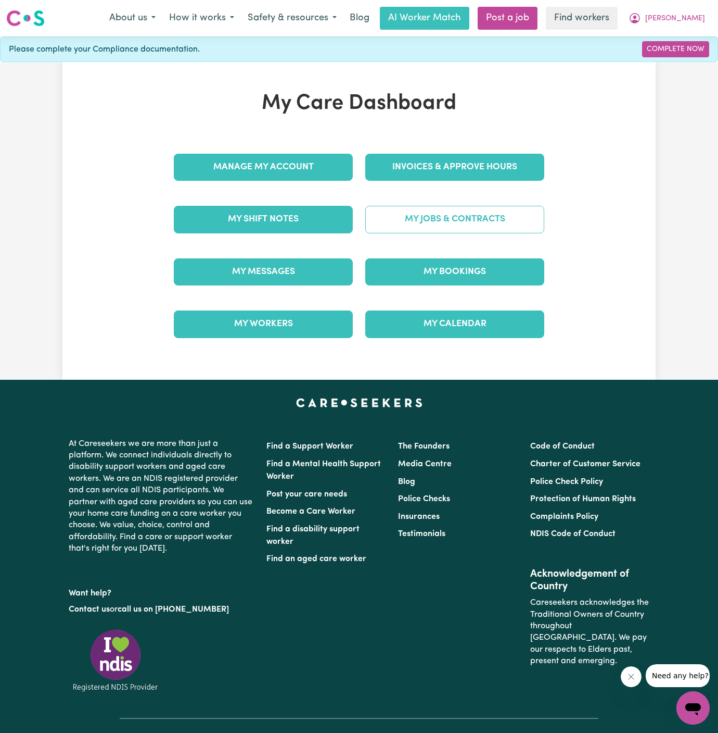
click at [488, 206] on link "My Jobs & Contracts" at bounding box center [454, 219] width 179 height 27
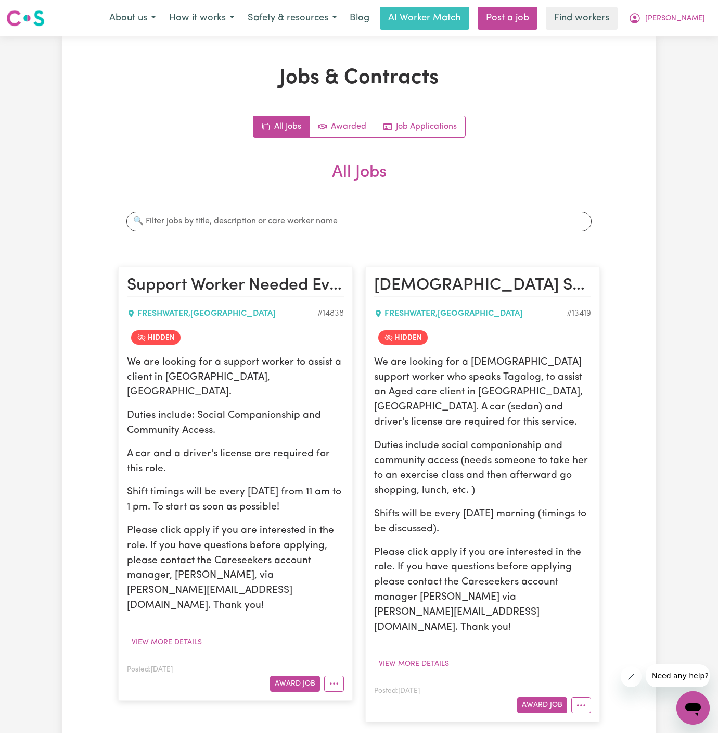
scroll to position [94, 0]
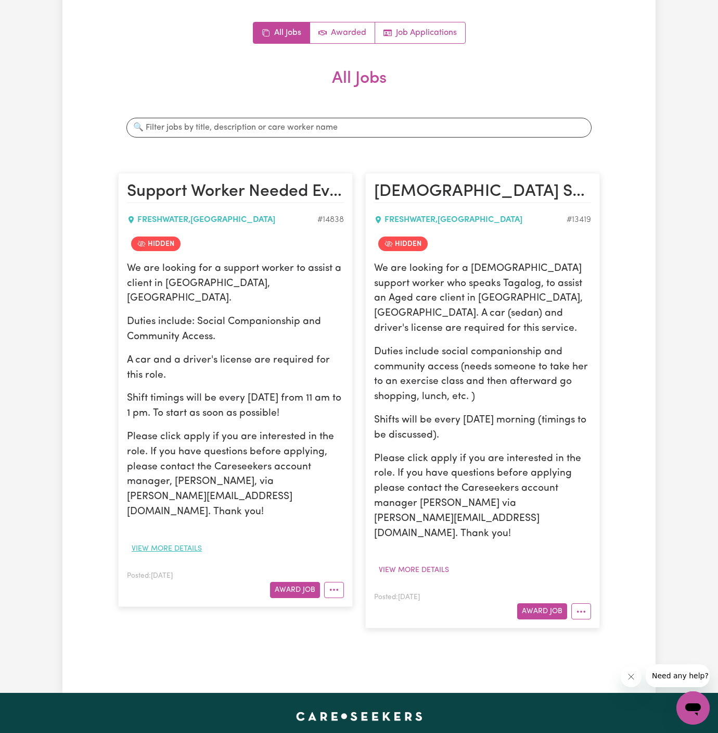
click at [178, 540] on button "View more details" at bounding box center [167, 548] width 80 height 16
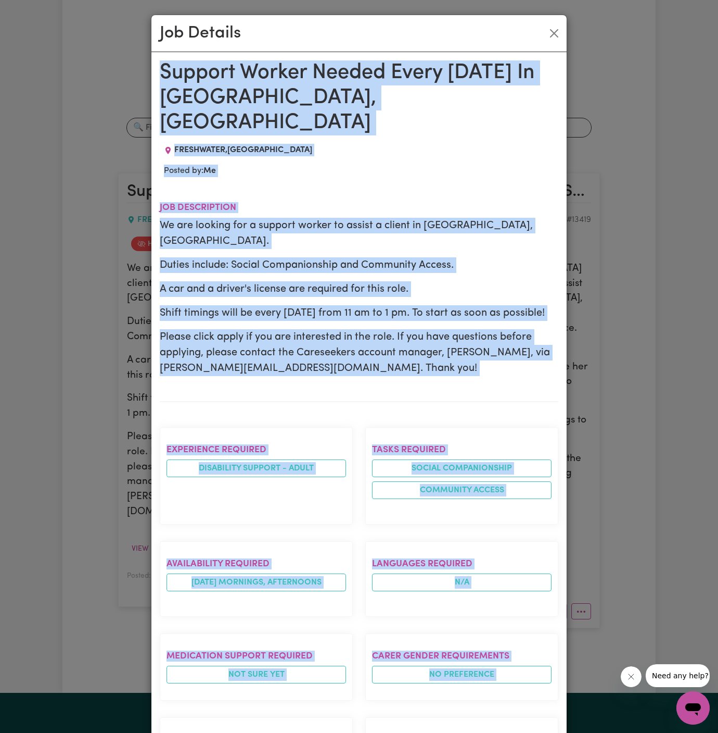
drag, startPoint x: 165, startPoint y: 72, endPoint x: 290, endPoint y: 713, distance: 653.5
click at [290, 713] on div "Support Worker Needed Every [DATE] In [GEOGRAPHIC_DATA], [GEOGRAPHIC_DATA] FRES…" at bounding box center [359, 595] width 399 height 1071
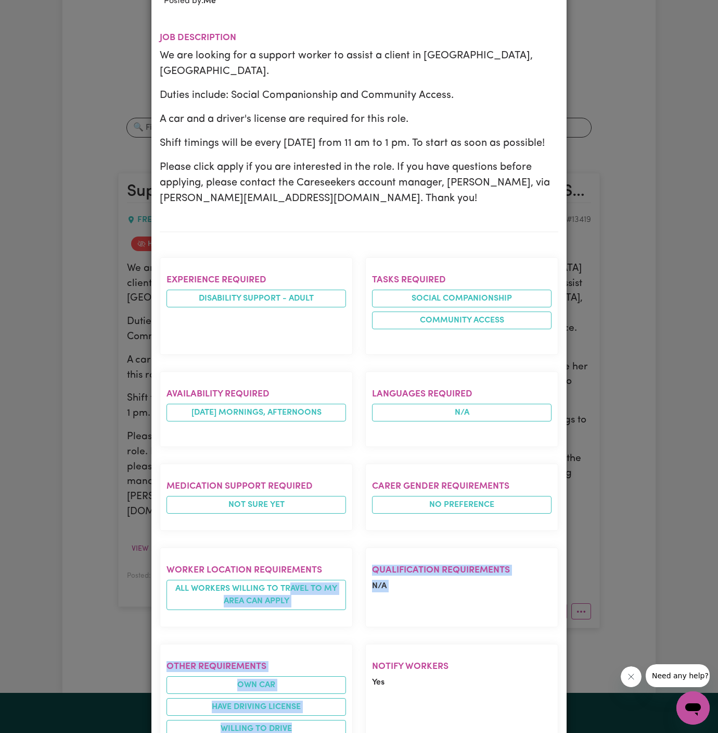
scroll to position [174, 0]
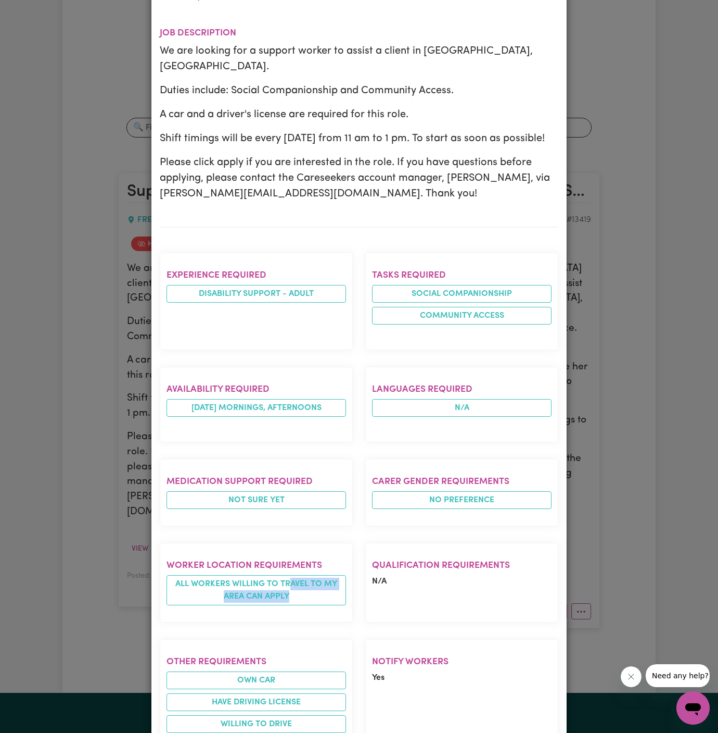
drag, startPoint x: 290, startPoint y: 713, endPoint x: 348, endPoint y: 563, distance: 160.7
click at [348, 563] on section "Worker location requirements All workers willing to travel to my area can apply" at bounding box center [256, 582] width 193 height 80
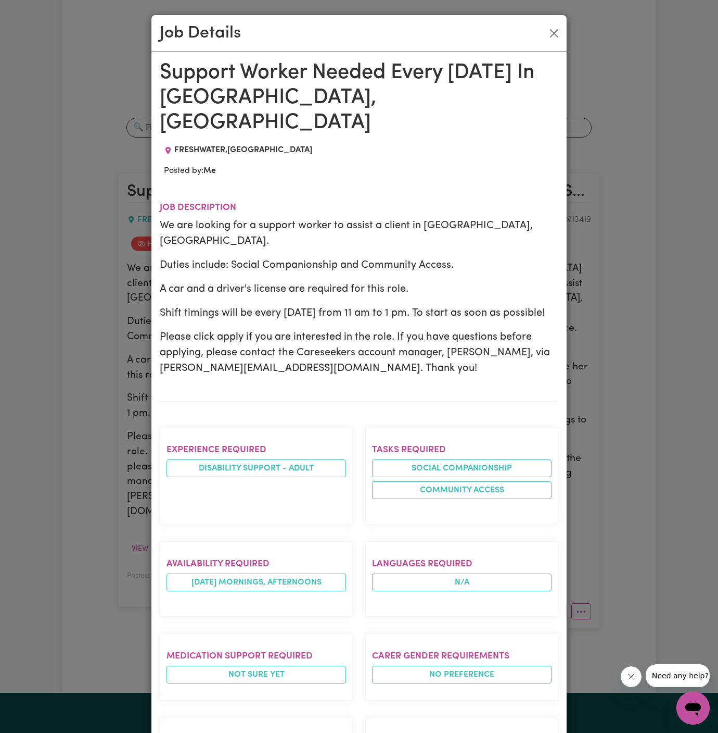
drag, startPoint x: 328, startPoint y: 361, endPoint x: 275, endPoint y: 285, distance: 92.4
click at [275, 285] on div "Support Worker Needed Every [DATE] In [GEOGRAPHIC_DATA], [GEOGRAPHIC_DATA] FRES…" at bounding box center [359, 595] width 399 height 1071
drag, startPoint x: 231, startPoint y: 205, endPoint x: 228, endPoint y: 197, distance: 8.4
click at [228, 218] on p "We are looking for a support worker to assist a client in [GEOGRAPHIC_DATA], [G…" at bounding box center [359, 233] width 399 height 31
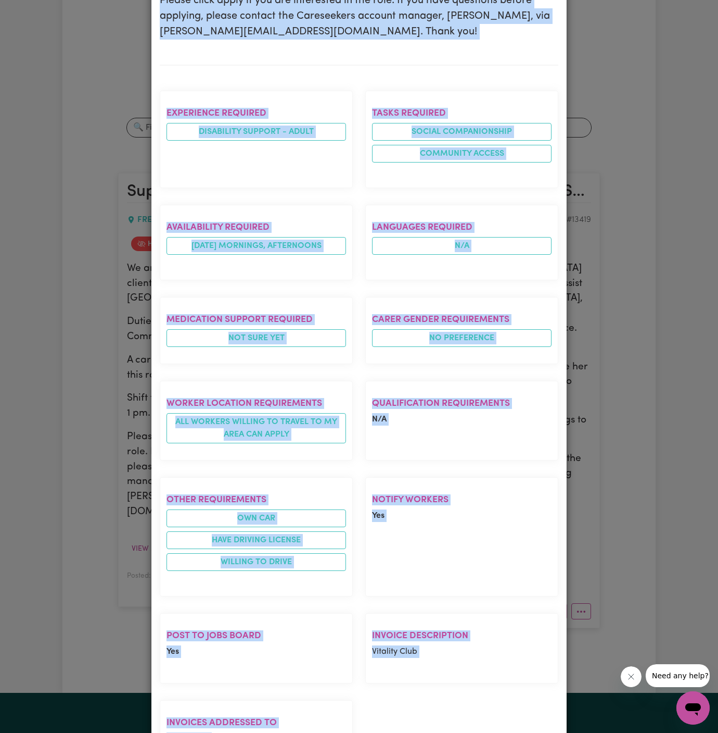
scroll to position [376, 0]
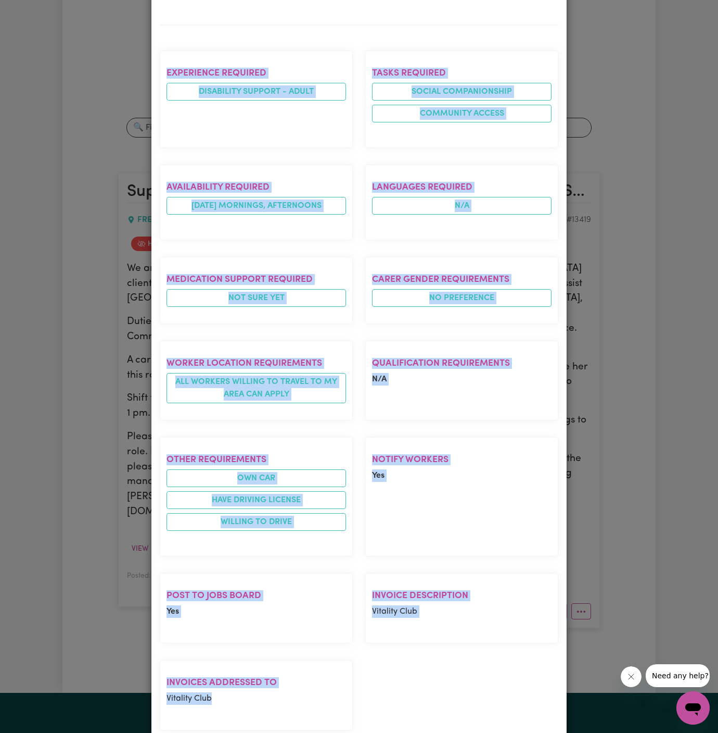
drag, startPoint x: 160, startPoint y: 70, endPoint x: 285, endPoint y: 724, distance: 665.3
click at [285, 724] on div "Job Details Support Worker Needed Every [DATE] In [GEOGRAPHIC_DATA], [GEOGRAPHI…" at bounding box center [359, 366] width 718 height 733
copy div "Support Worker Needed Every [DATE] In [GEOGRAPHIC_DATA], [GEOGRAPHIC_DATA] FRES…"
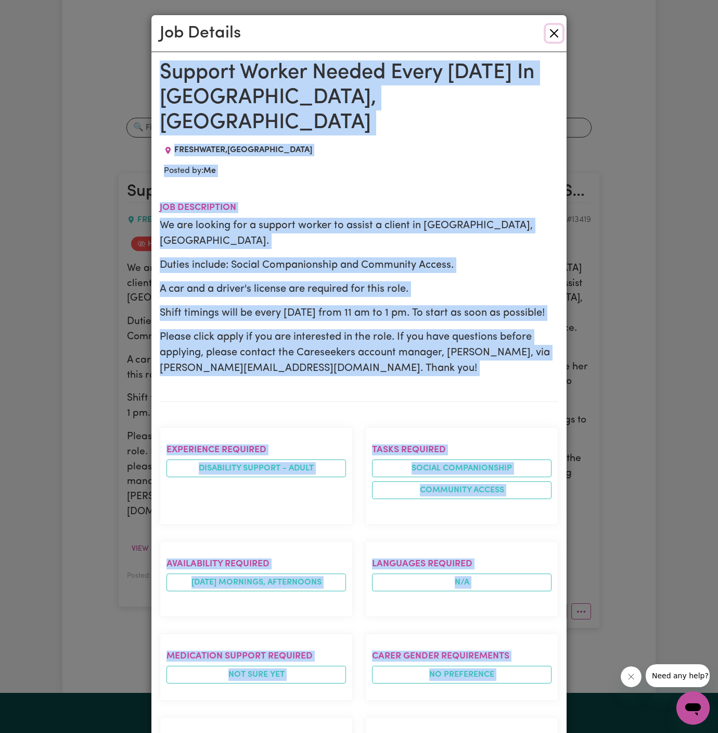
click at [555, 34] on button "Close" at bounding box center [554, 33] width 17 height 17
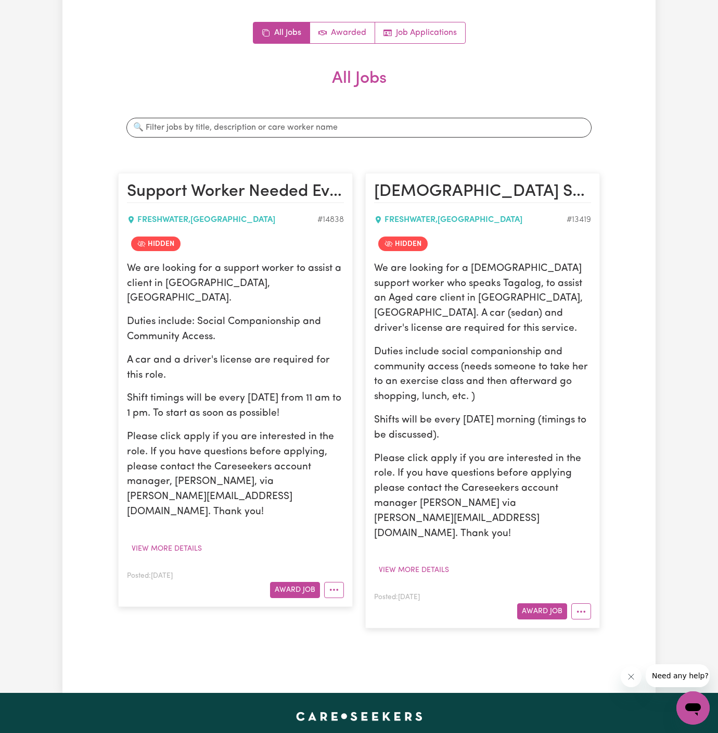
click at [280, 602] on div "Support Worker Needed Every [DATE] In [GEOGRAPHIC_DATA], [GEOGRAPHIC_DATA] FRES…" at bounding box center [235, 400] width 247 height 476
click at [309, 602] on div "Support Worker Needed Every [DATE] In [GEOGRAPHIC_DATA], [GEOGRAPHIC_DATA] FRES…" at bounding box center [235, 400] width 247 height 476
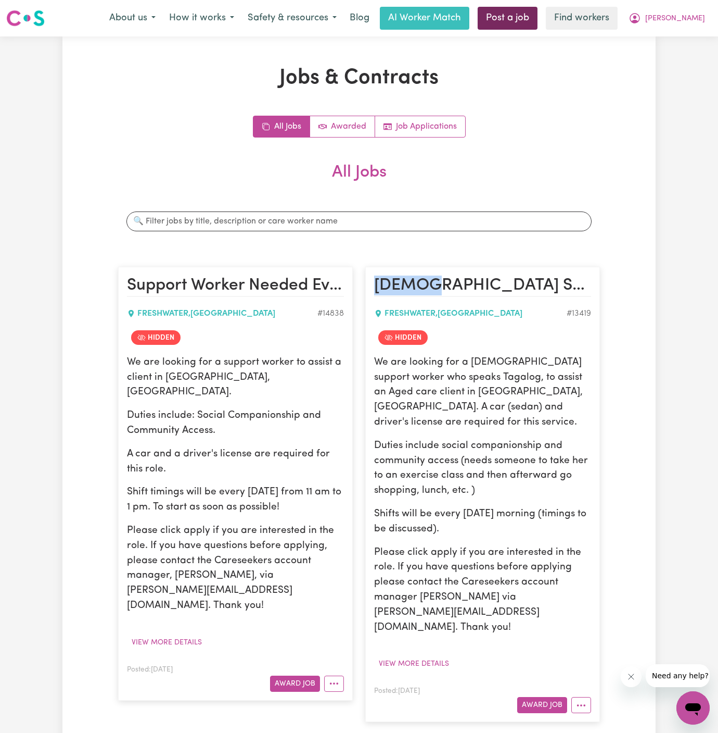
click at [538, 15] on link "Post a job" at bounding box center [508, 18] width 60 height 23
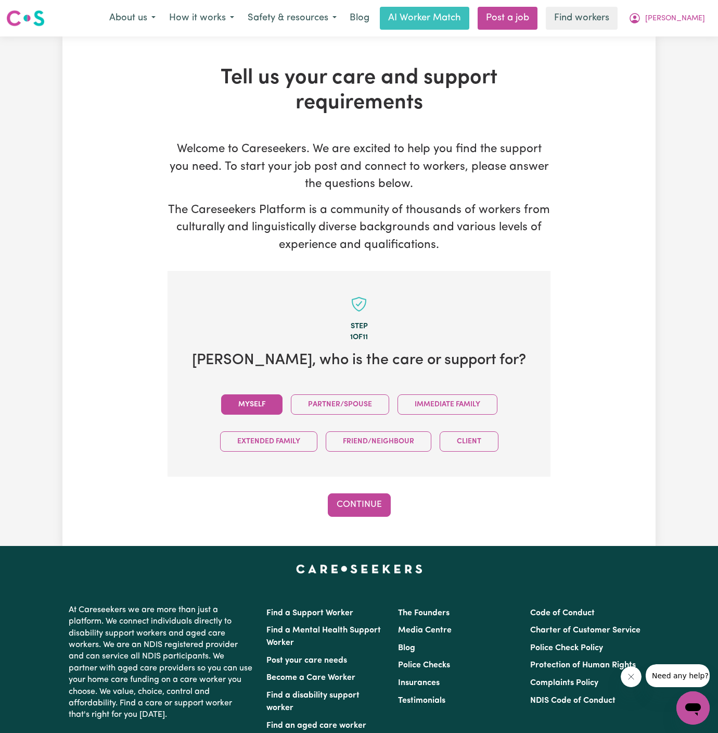
click at [264, 411] on button "Myself" at bounding box center [251, 404] width 61 height 20
click at [358, 490] on div "Step 1 of 11 [PERSON_NAME] , who is the care or support for? Myself Partner/Spo…" at bounding box center [359, 394] width 383 height 246
click at [362, 502] on button "Continue" at bounding box center [359, 504] width 63 height 23
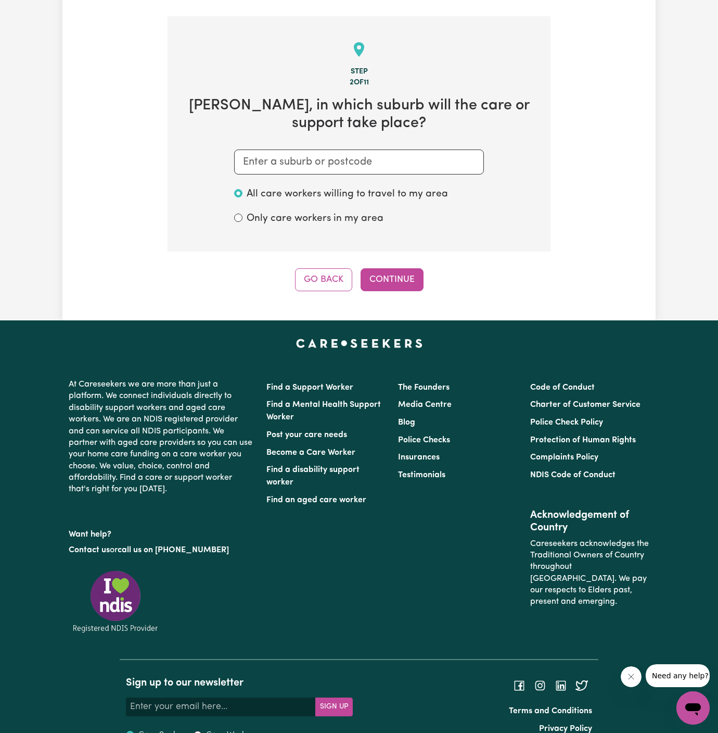
scroll to position [270, 0]
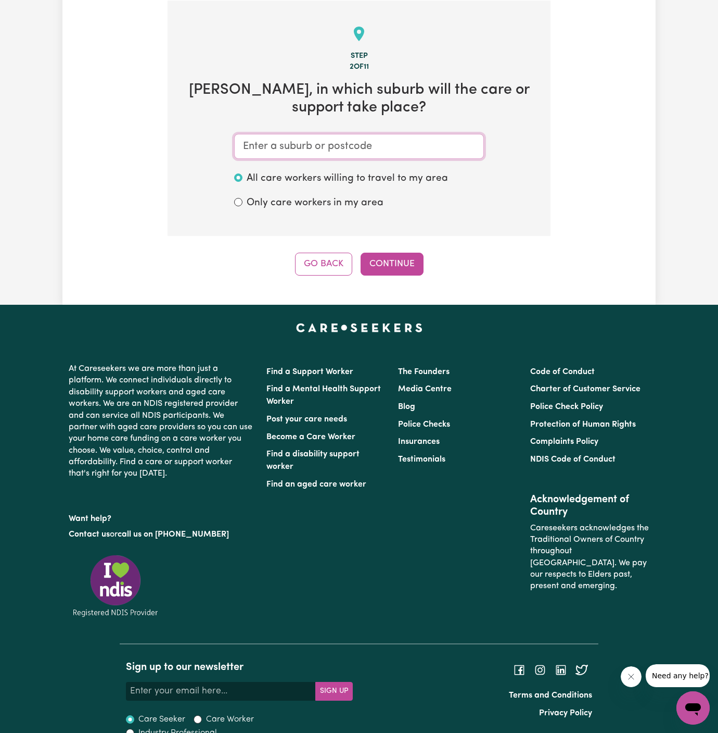
click at [392, 147] on input "text" at bounding box center [359, 146] width 250 height 25
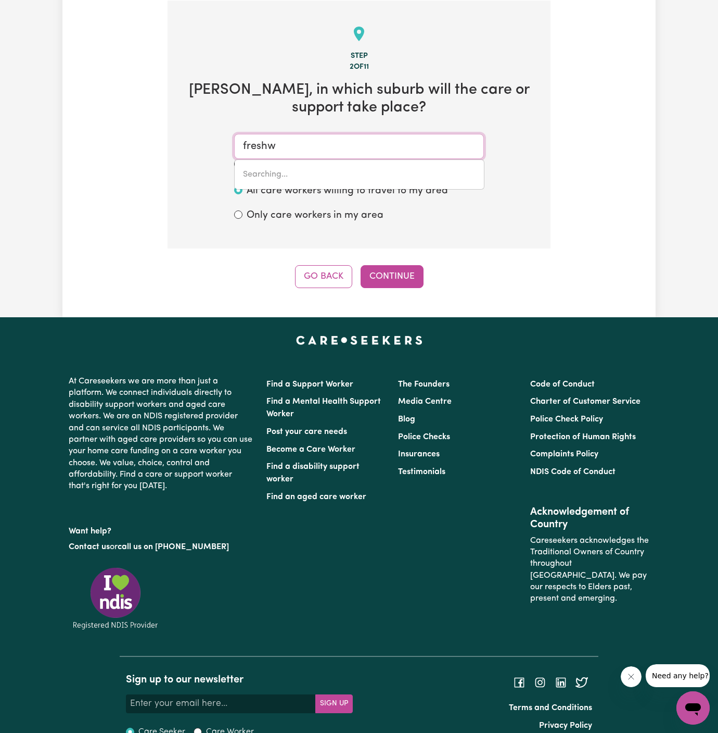
type input "freshwa"
type input "freshwaTER, [GEOGRAPHIC_DATA], 2096"
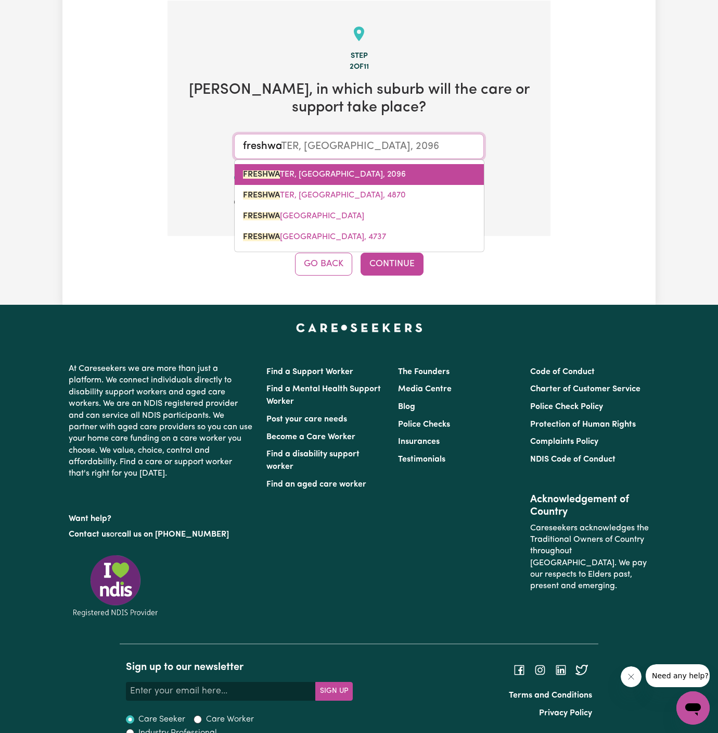
click at [360, 170] on span "FRESHWA TER, [GEOGRAPHIC_DATA], 2096" at bounding box center [324, 174] width 163 height 8
type input "FRESHWATER, [GEOGRAPHIC_DATA], 2096"
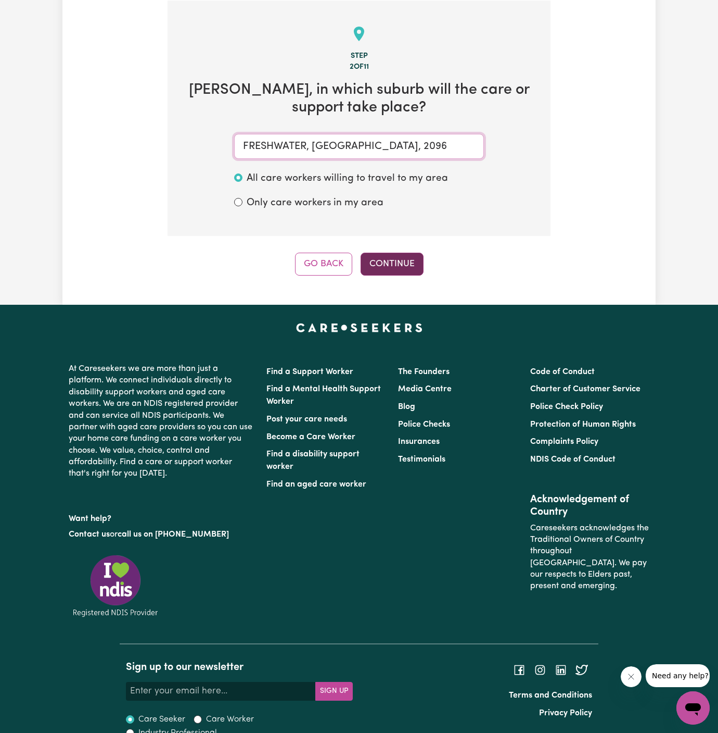
type input "FRESHWATER, [GEOGRAPHIC_DATA], 2096"
click at [400, 271] on button "Continue" at bounding box center [392, 264] width 63 height 23
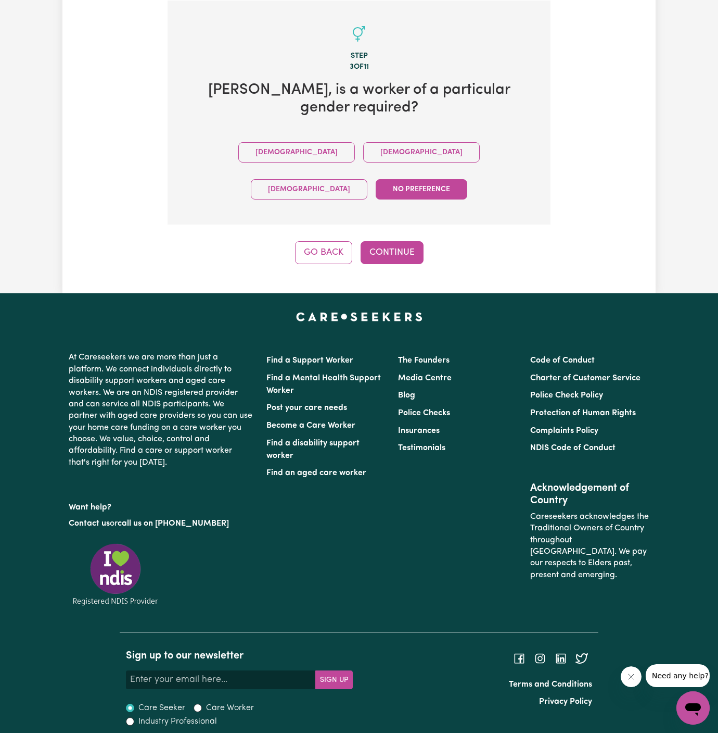
scroll to position [241, 0]
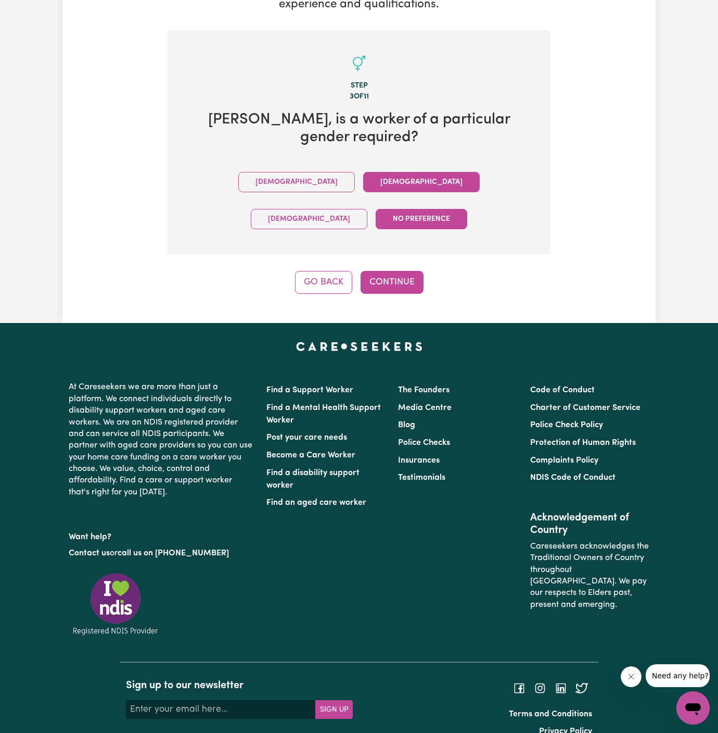
click at [363, 182] on button "[DEMOGRAPHIC_DATA]" at bounding box center [421, 182] width 117 height 20
click at [395, 261] on div "Tell us your care and support requirements Welcome to Careseekers. We are excit…" at bounding box center [359, 59] width 594 height 527
click at [402, 271] on button "Continue" at bounding box center [392, 282] width 63 height 23
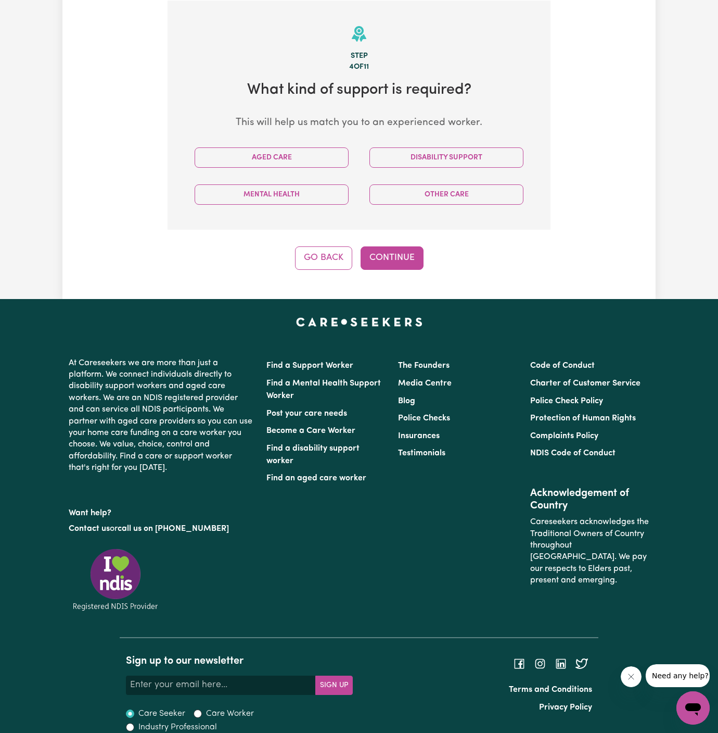
scroll to position [270, 0]
click at [306, 164] on button "Aged Care" at bounding box center [272, 157] width 154 height 20
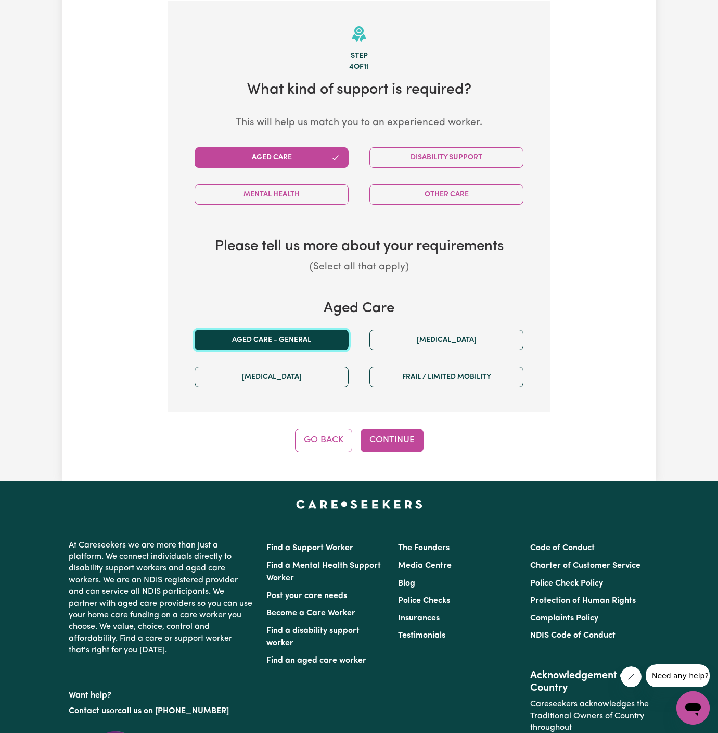
click at [304, 344] on button "Aged care - General" at bounding box center [272, 340] width 154 height 20
click at [394, 438] on button "Continue" at bounding box center [392, 439] width 63 height 23
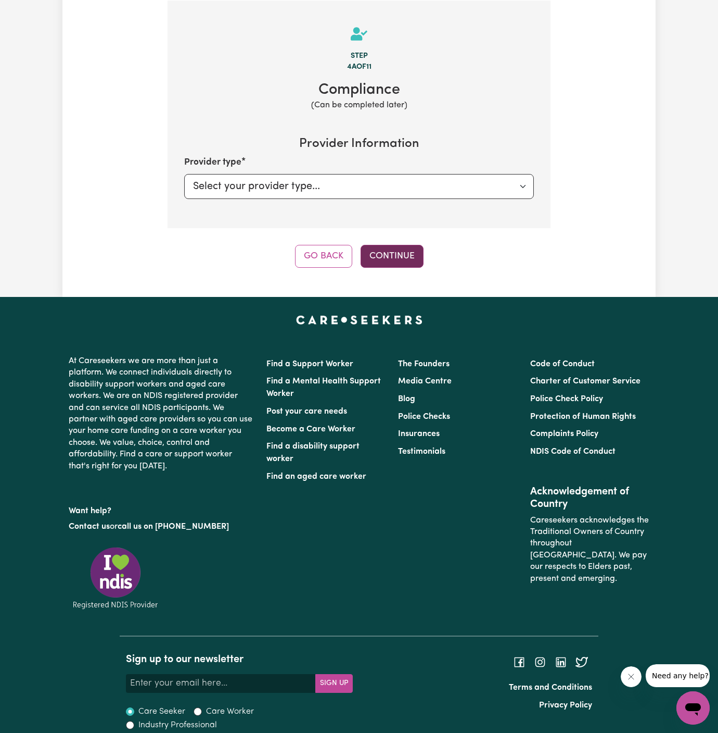
click at [412, 248] on button "Continue" at bounding box center [392, 256] width 63 height 23
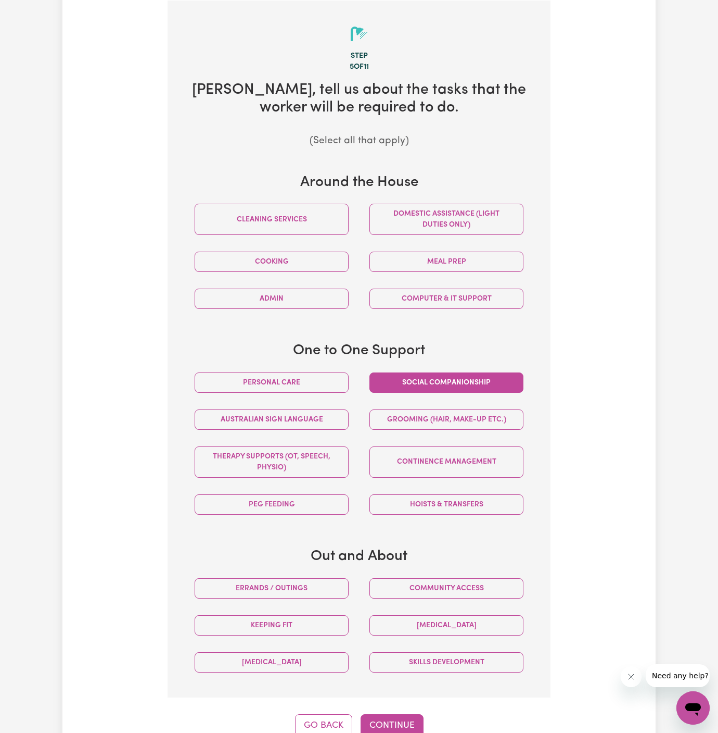
click at [436, 380] on button "Social companionship" at bounding box center [447, 382] width 154 height 20
click at [465, 574] on div "Community access" at bounding box center [446, 588] width 175 height 37
click at [465, 579] on button "Community access" at bounding box center [447, 588] width 154 height 20
click at [386, 722] on button "Continue" at bounding box center [392, 725] width 63 height 23
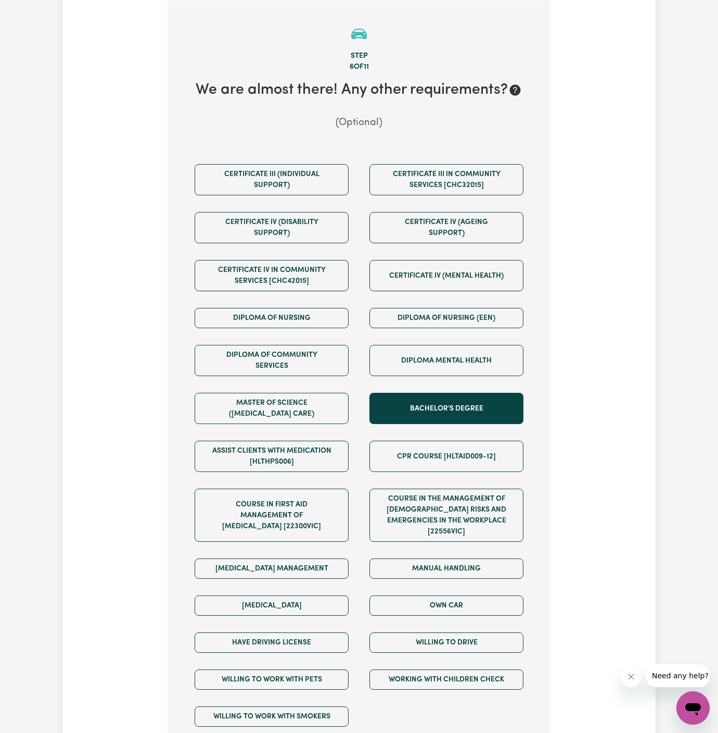
scroll to position [355, 0]
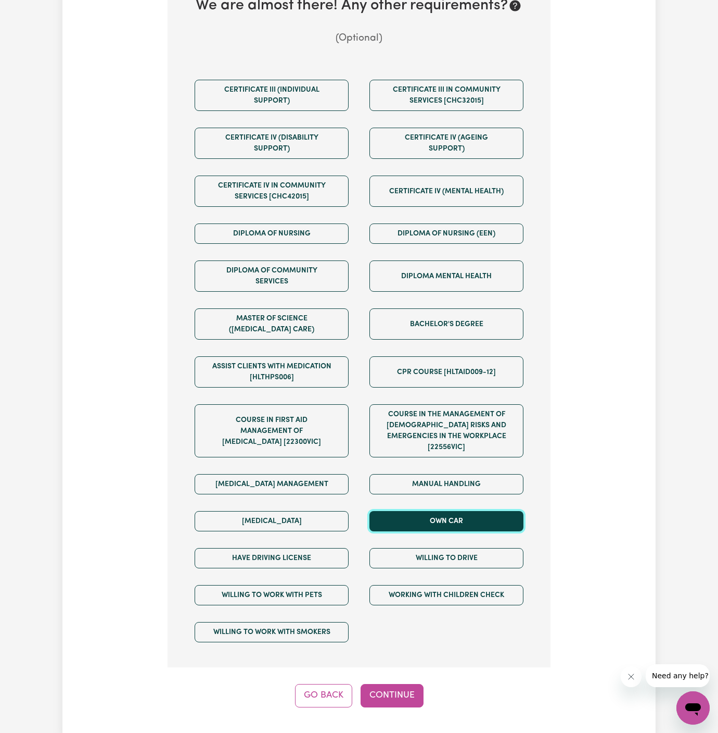
click at [433, 511] on button "Own Car" at bounding box center [447, 521] width 154 height 20
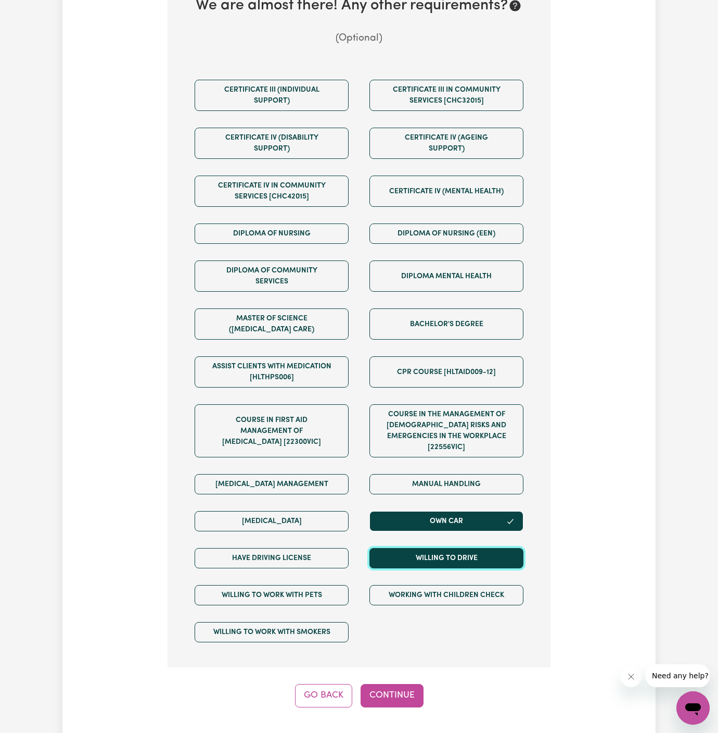
click at [433, 548] on button "Willing to drive" at bounding box center [447, 558] width 154 height 20
click at [352, 544] on div "Have driving license" at bounding box center [271, 557] width 175 height 37
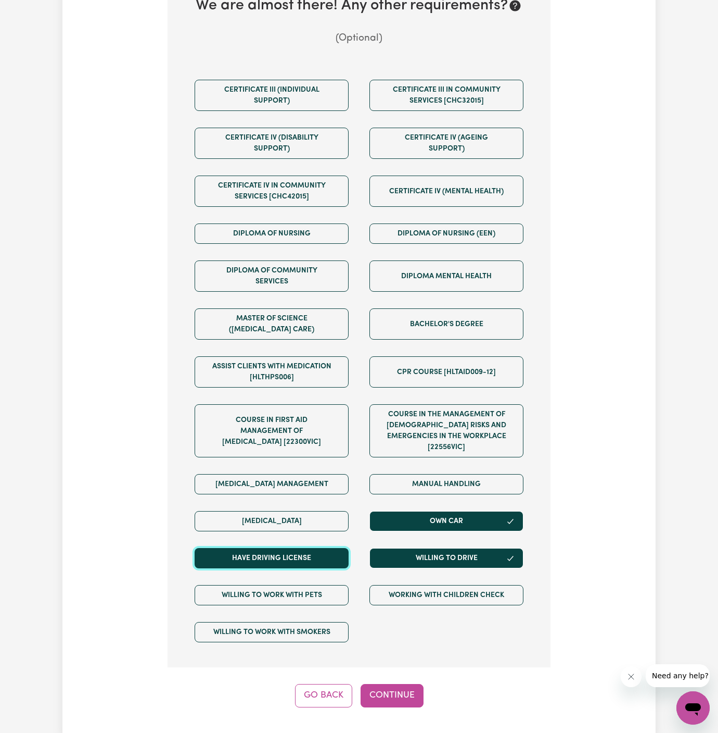
click at [324, 548] on button "Have driving license" at bounding box center [272, 558] width 154 height 20
click at [406, 684] on button "Continue" at bounding box center [392, 695] width 63 height 23
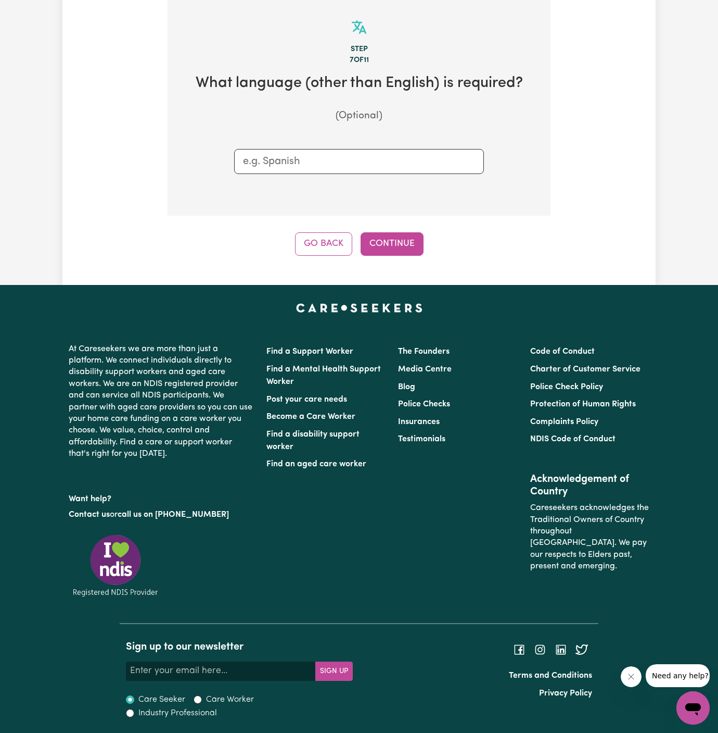
scroll to position [270, 0]
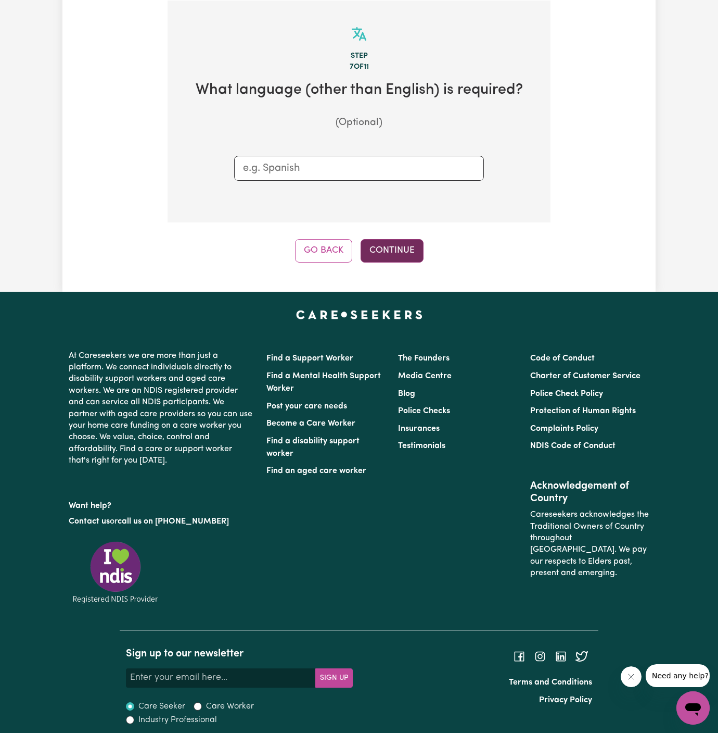
click at [402, 257] on button "Continue" at bounding box center [392, 250] width 63 height 23
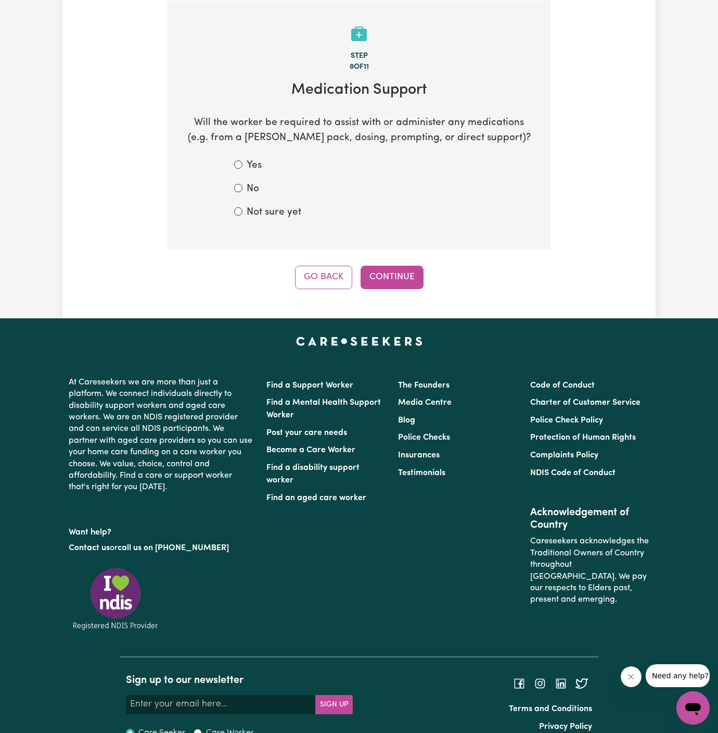
click at [289, 187] on div "No" at bounding box center [359, 189] width 250 height 15
drag, startPoint x: 346, startPoint y: 266, endPoint x: 240, endPoint y: 184, distance: 133.3
click at [240, 184] on div "Step 8 of 11 Medication Support Will the worker be required to assist with or a…" at bounding box center [359, 145] width 383 height 288
click at [240, 185] on input "No" at bounding box center [238, 188] width 8 height 8
radio input "true"
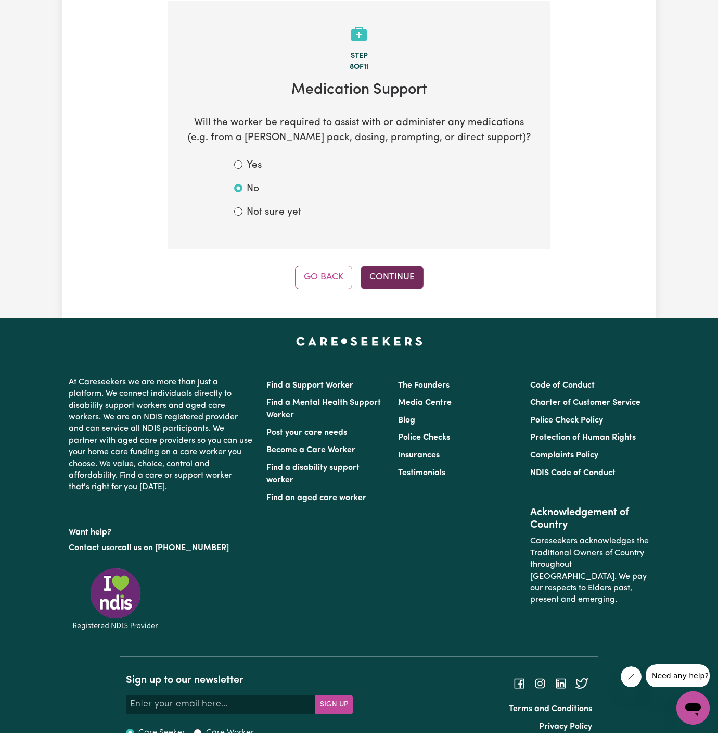
click at [391, 275] on button "Continue" at bounding box center [392, 277] width 63 height 23
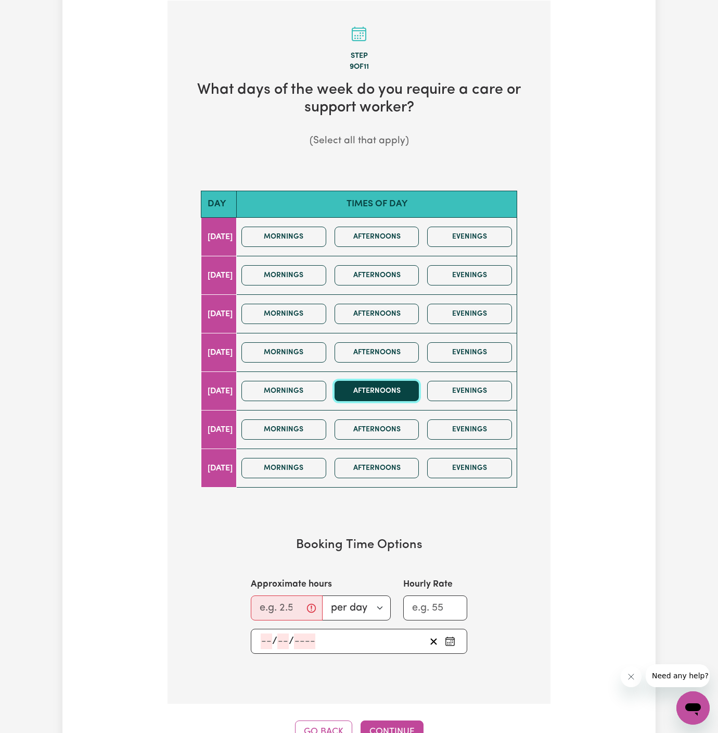
click at [352, 383] on button "Afternoons" at bounding box center [377, 391] width 85 height 20
click at [324, 383] on button "Mornings" at bounding box center [284, 391] width 85 height 20
click at [278, 608] on input "Approximate hours" at bounding box center [287, 607] width 72 height 25
type input "2"
click at [263, 636] on input "number" at bounding box center [266, 641] width 11 height 16
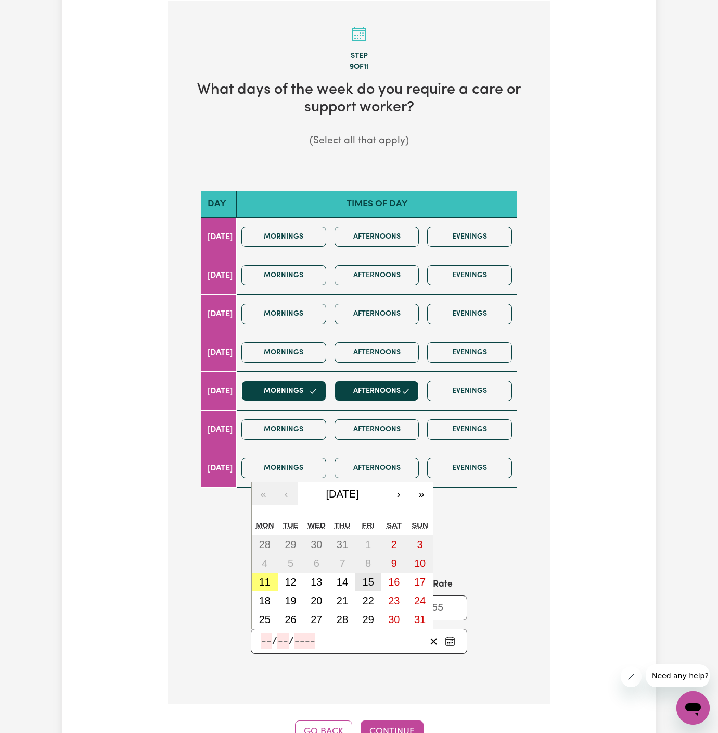
click at [369, 577] on abbr "15" at bounding box center [368, 581] width 11 height 11
type input "[DATE]"
type input "15"
type input "8"
type input "2025"
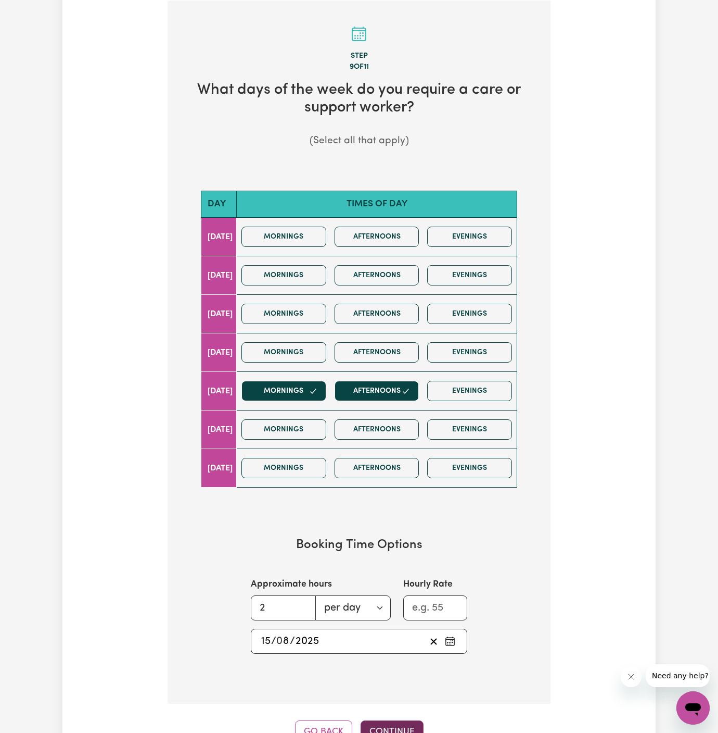
click at [397, 725] on button "Continue" at bounding box center [392, 731] width 63 height 23
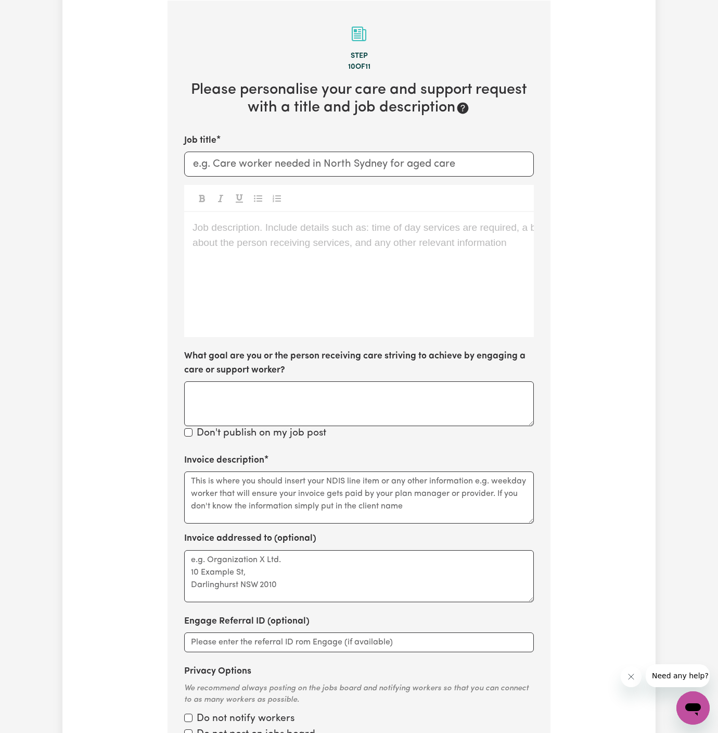
click at [357, 349] on label "What goal are you or the person receiving care striving to achieve by engaging …" at bounding box center [359, 363] width 350 height 28
click at [357, 381] on textarea "What goal are you or the person receiving care striving to achieve by engaging …" at bounding box center [359, 403] width 350 height 45
click at [221, 159] on input "Job title" at bounding box center [359, 164] width 350 height 25
paste input "Support Worker Needed Every [DATE] In [GEOGRAPHIC_DATA], [GEOGRAPHIC_DATA]"
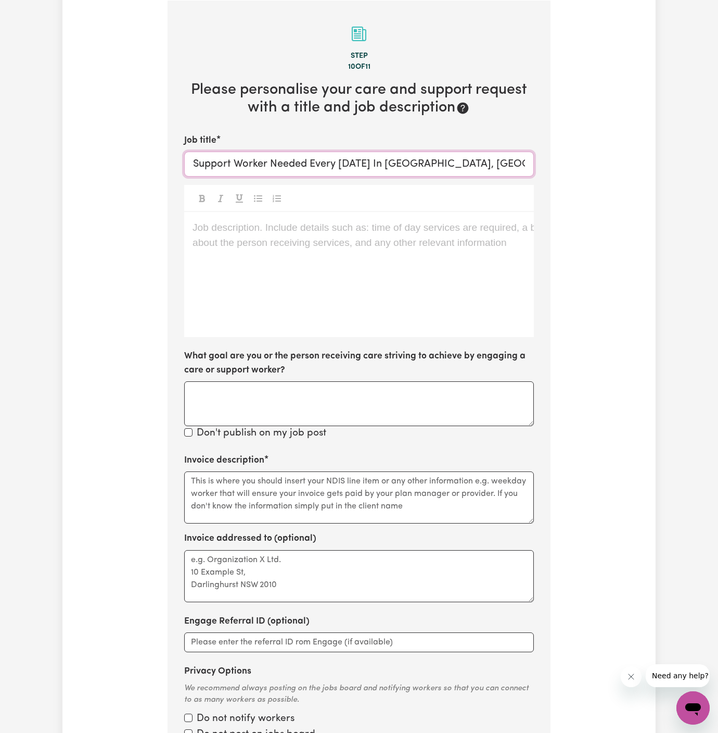
click at [191, 165] on input "Support Worker Needed Every [DATE] In [GEOGRAPHIC_DATA], [GEOGRAPHIC_DATA]" at bounding box center [359, 164] width 350 height 25
type input "[DEMOGRAPHIC_DATA] Support Worker Needed Every [DATE] In [GEOGRAPHIC_DATA], [GE…"
click at [215, 249] on div "Job description. Include details such as: time of day services are required, a …" at bounding box center [359, 274] width 350 height 125
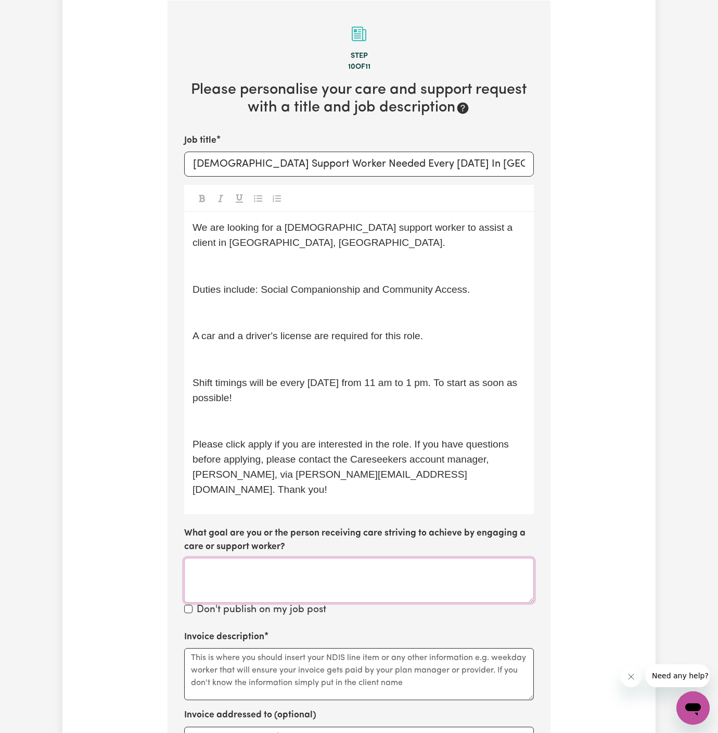
click at [277, 565] on textarea "What goal are you or the person receiving care striving to achieve by engaging …" at bounding box center [359, 580] width 350 height 45
paste textarea "Vitality Club"
click at [222, 558] on textarea "c/o Vitality Club" at bounding box center [359, 580] width 350 height 45
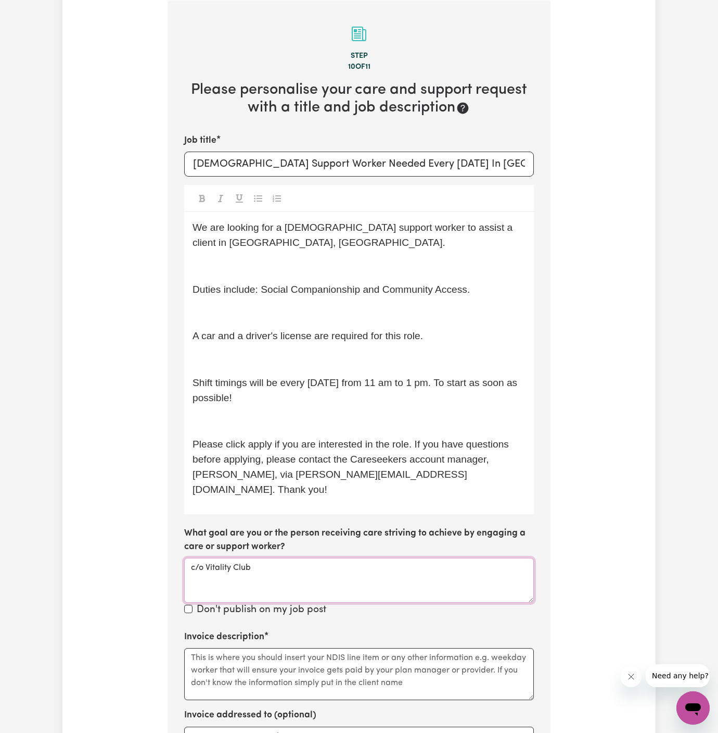
click at [222, 558] on textarea "c/o Vitality Club" at bounding box center [359, 580] width 350 height 45
type textarea "c/o Vitality Club"
click at [243, 652] on textarea "Invoice description" at bounding box center [359, 674] width 350 height 52
paste textarea "c/o Vitality Club"
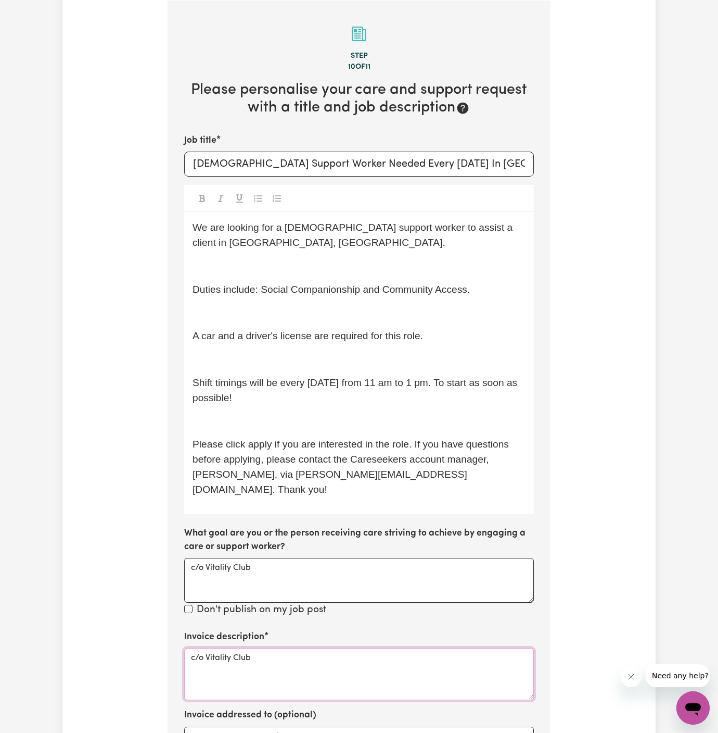
type textarea "c/o Vitality Club"
click at [240, 284] on span "Duties include: Social Companionship and Community Access." at bounding box center [331, 289] width 277 height 11
click at [240, 267] on p "﻿" at bounding box center [359, 266] width 333 height 15
click at [240, 285] on span "Duties include: Social Companionship and Community Access." at bounding box center [331, 289] width 277 height 11
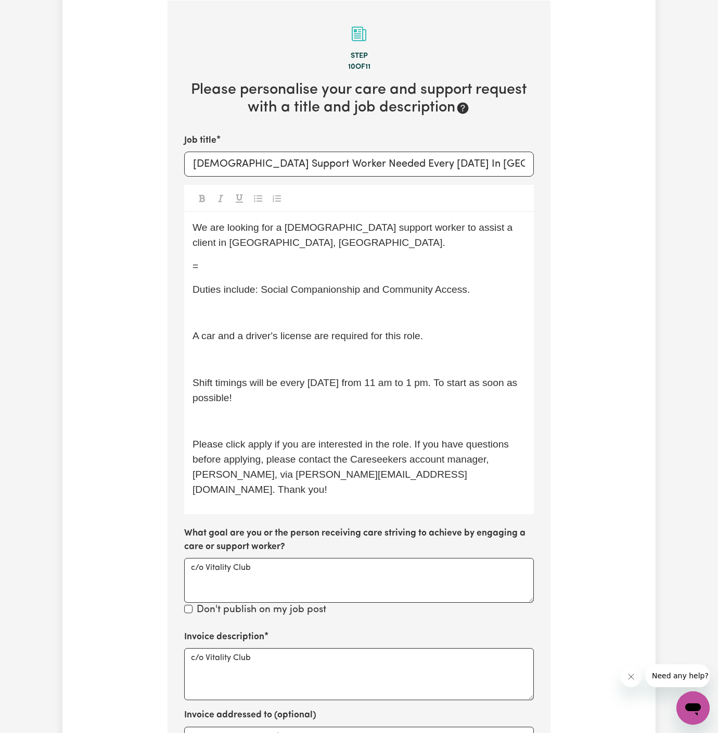
click at [231, 262] on p "=" at bounding box center [359, 266] width 333 height 15
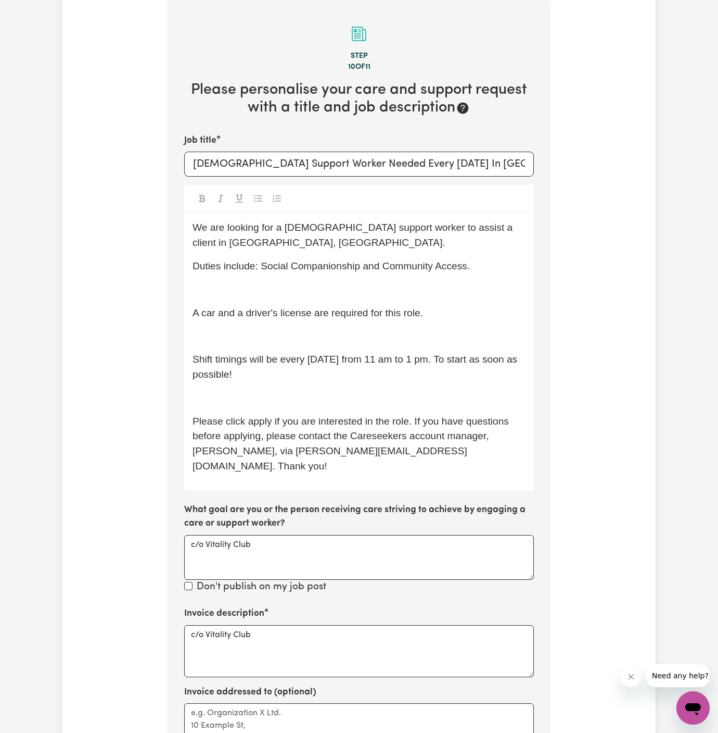
click at [233, 283] on p "﻿" at bounding box center [359, 289] width 333 height 15
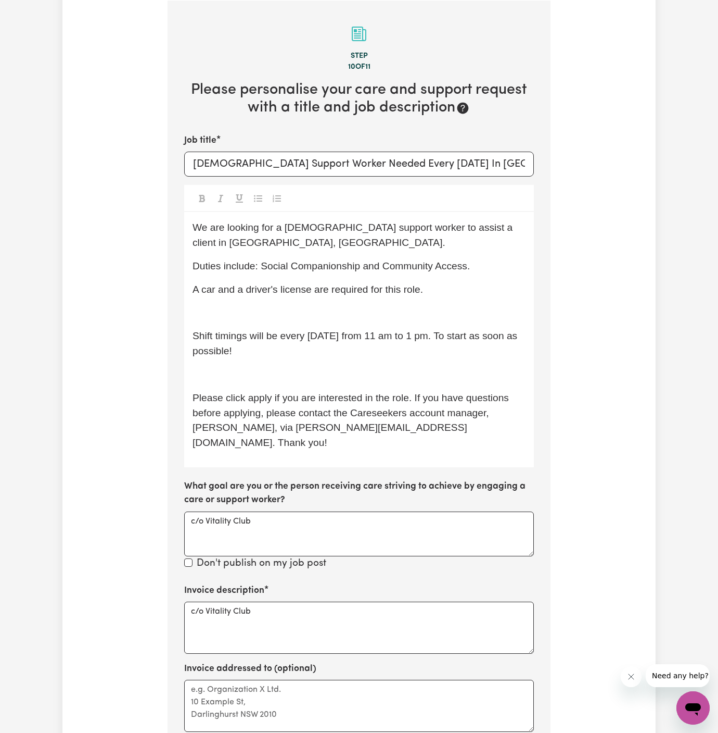
click at [234, 301] on div "We are looking for a [DEMOGRAPHIC_DATA] support worker to assist a client in [G…" at bounding box center [359, 339] width 350 height 255
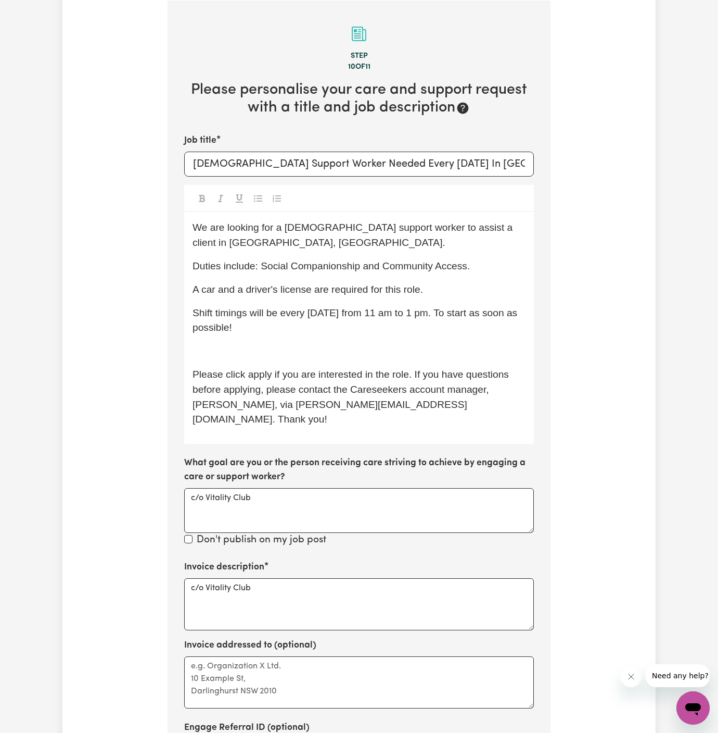
click at [239, 347] on p "﻿" at bounding box center [359, 351] width 333 height 15
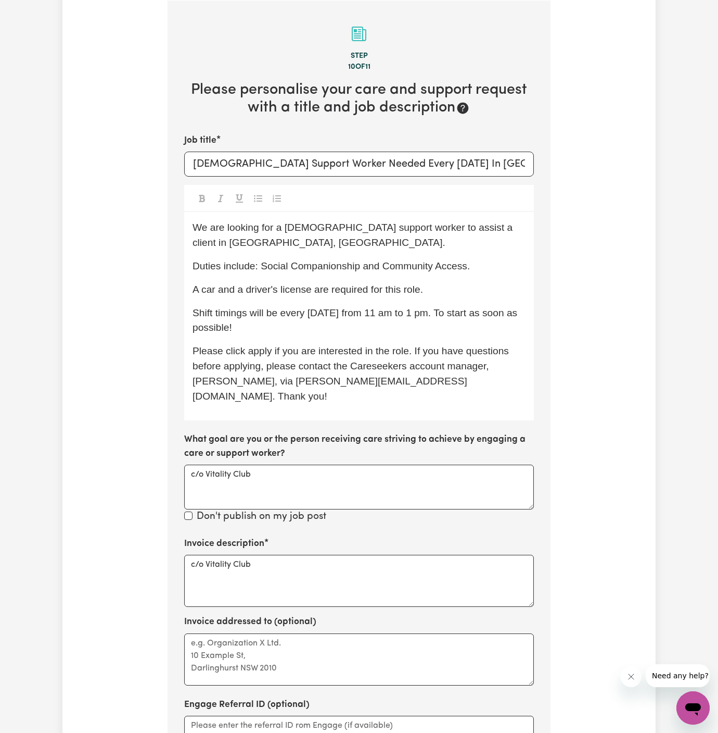
click at [239, 348] on span "Please click apply if you are interested in the role. If you have questions bef…" at bounding box center [352, 373] width 319 height 56
click at [290, 270] on span "Duties include: Social Companionship and Community Access." at bounding box center [331, 265] width 277 height 11
click at [332, 251] on div "We are looking for a [DEMOGRAPHIC_DATA] support worker to assist a client in [G…" at bounding box center [359, 316] width 350 height 208
click at [282, 229] on span "We are looking for a [DEMOGRAPHIC_DATA] support worker to assist a client in [G…" at bounding box center [354, 235] width 323 height 26
click at [409, 315] on span "Shift timings will be every [DATE] from 11 am to 1 pm. To start as soon as poss…" at bounding box center [357, 320] width 328 height 26
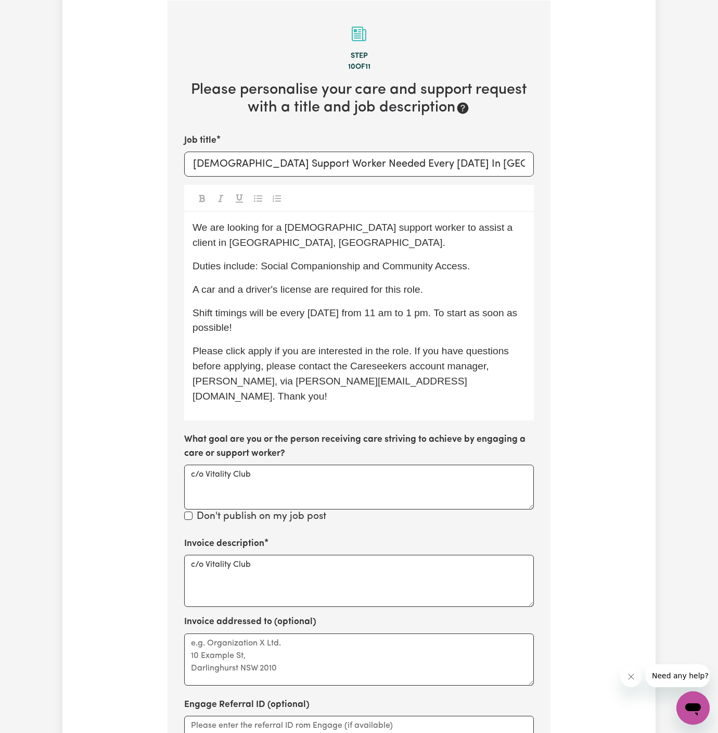
click at [476, 262] on p "Duties include: Social Companionship and Community Access." at bounding box center [359, 266] width 333 height 15
click at [471, 264] on p "Duties include: Social Companionship and Community Access." at bounding box center [359, 266] width 333 height 15
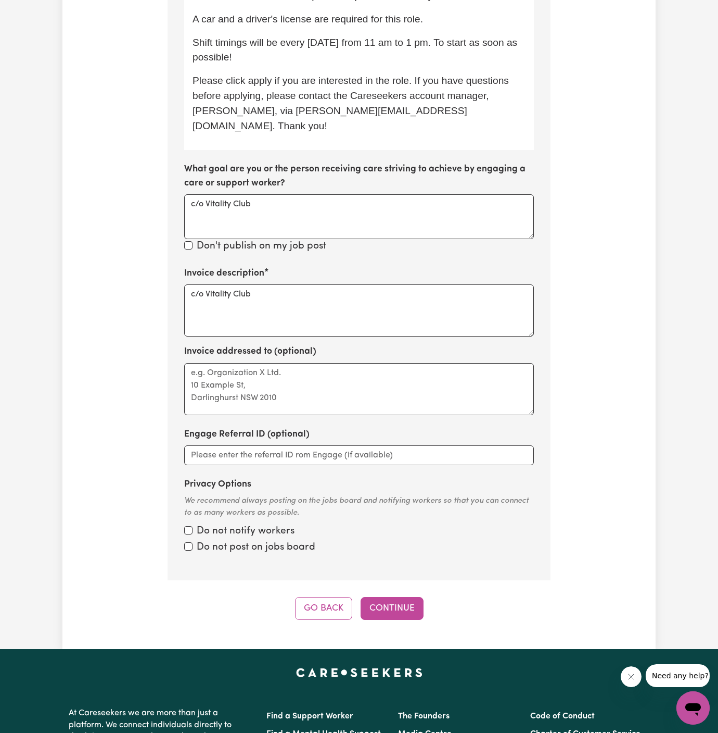
scroll to position [623, 0]
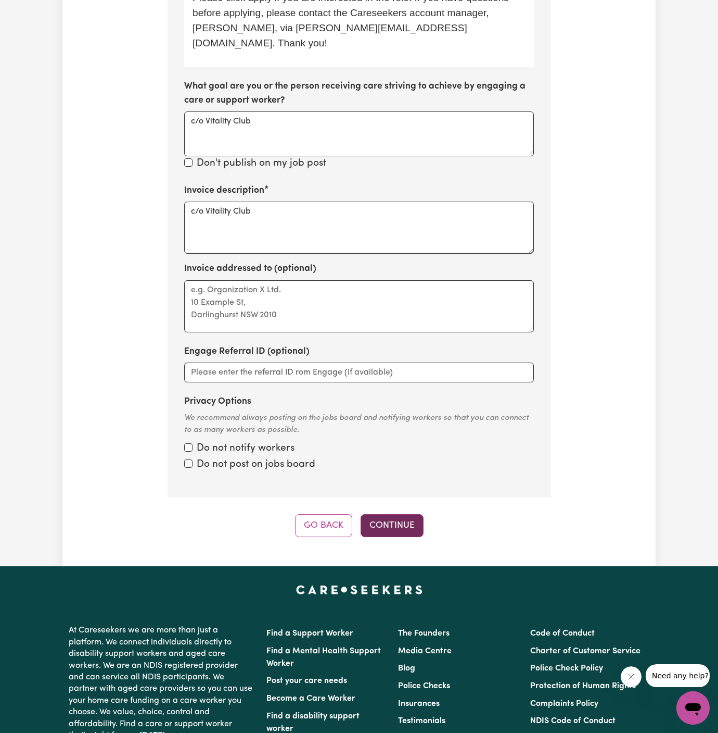
click at [410, 514] on button "Continue" at bounding box center [392, 525] width 63 height 23
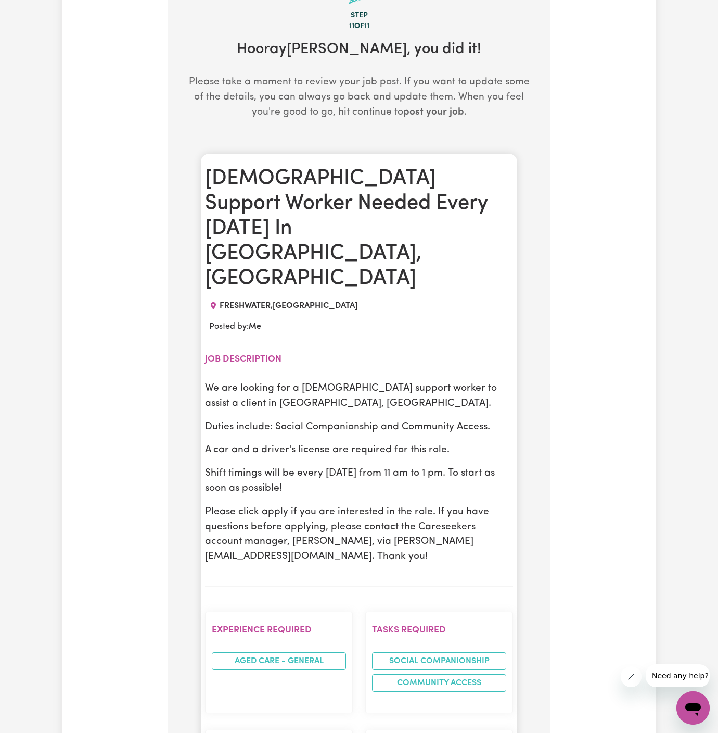
scroll to position [437, 0]
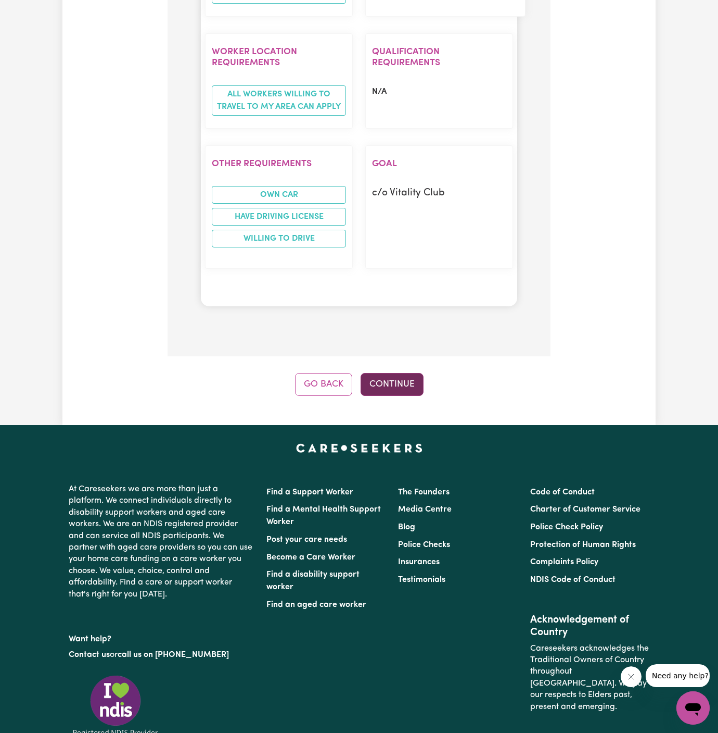
click at [413, 373] on button "Continue" at bounding box center [392, 384] width 63 height 23
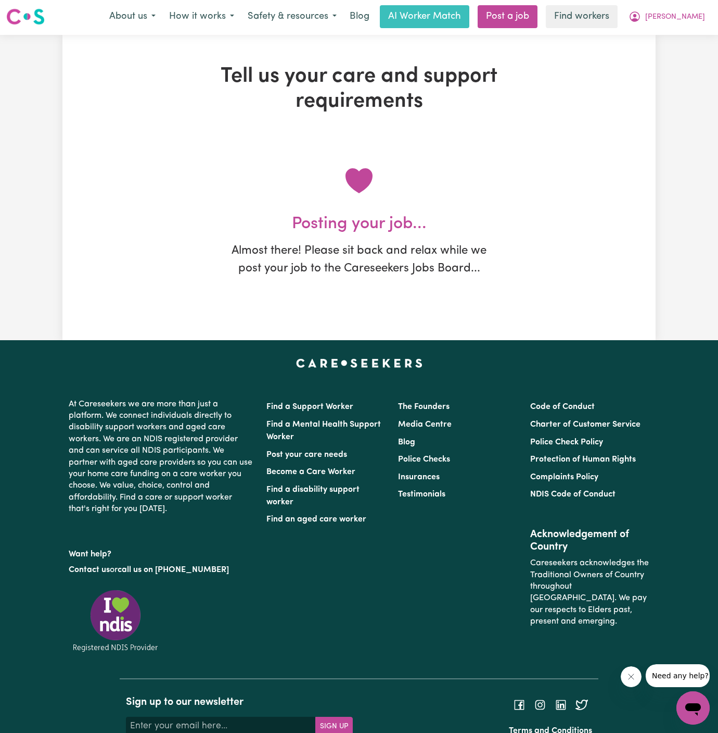
scroll to position [0, 0]
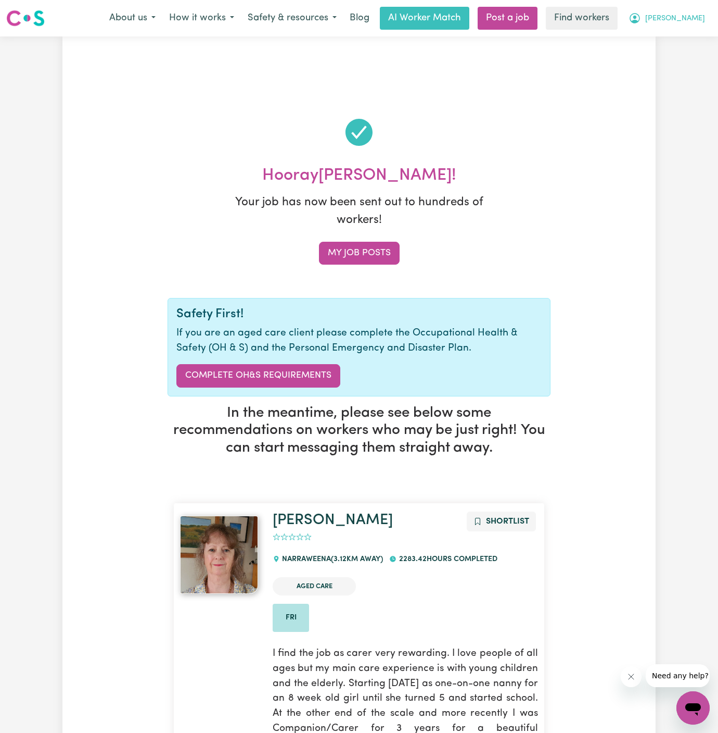
click at [692, 19] on span "[PERSON_NAME]" at bounding box center [676, 18] width 60 height 11
click at [692, 33] on link "My Dashboard" at bounding box center [670, 41] width 82 height 20
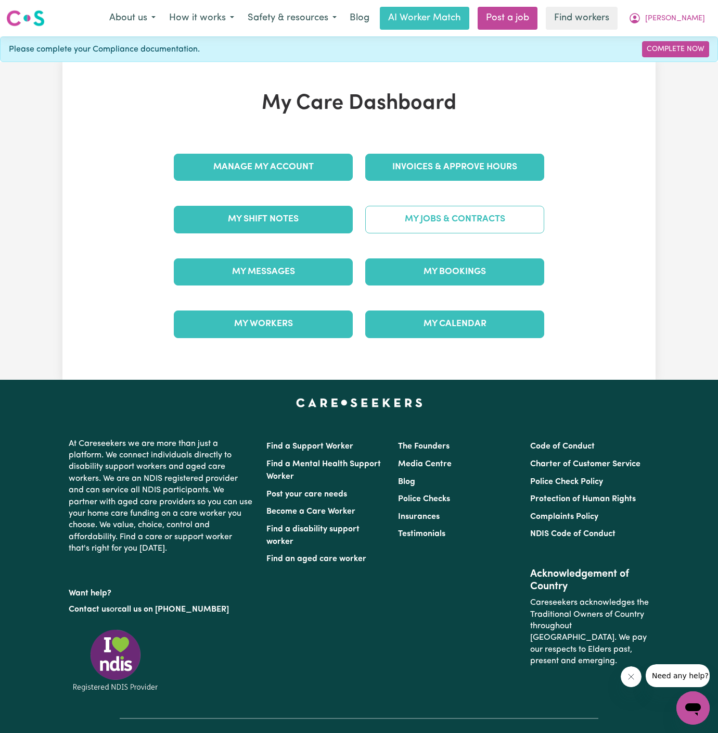
click at [468, 224] on link "My Jobs & Contracts" at bounding box center [454, 219] width 179 height 27
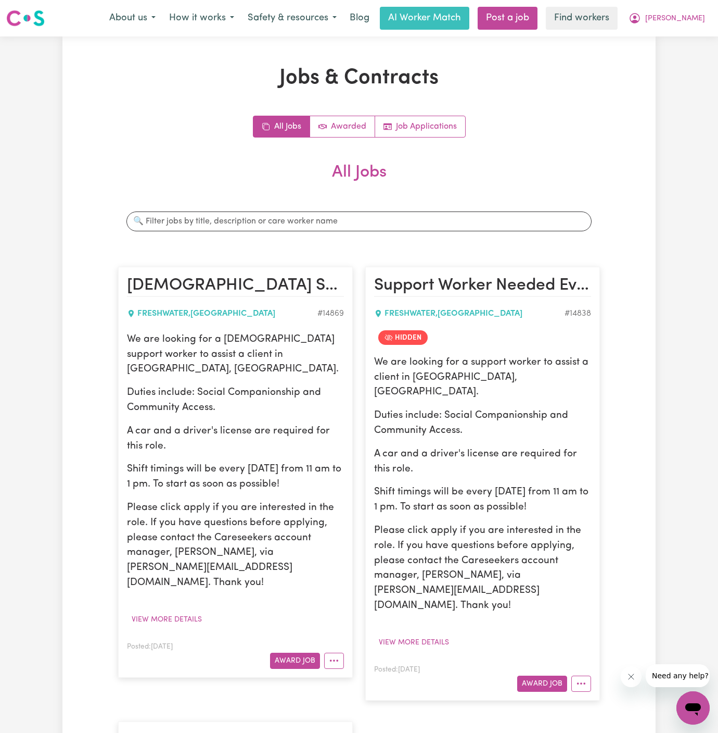
click at [209, 385] on p "Duties include: Social Companionship and Community Access." at bounding box center [235, 400] width 217 height 30
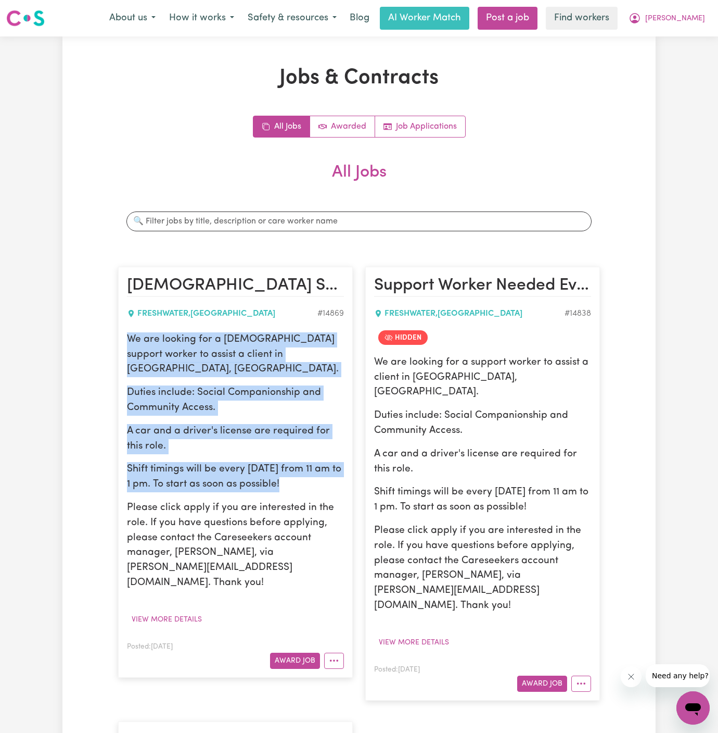
drag, startPoint x: 128, startPoint y: 337, endPoint x: 317, endPoint y: 470, distance: 231.4
click at [317, 470] on div "We are looking for a [DEMOGRAPHIC_DATA] support worker to assist a client in [G…" at bounding box center [235, 461] width 217 height 258
copy div "We are looking for a [DEMOGRAPHIC_DATA] support worker to assist a client in [G…"
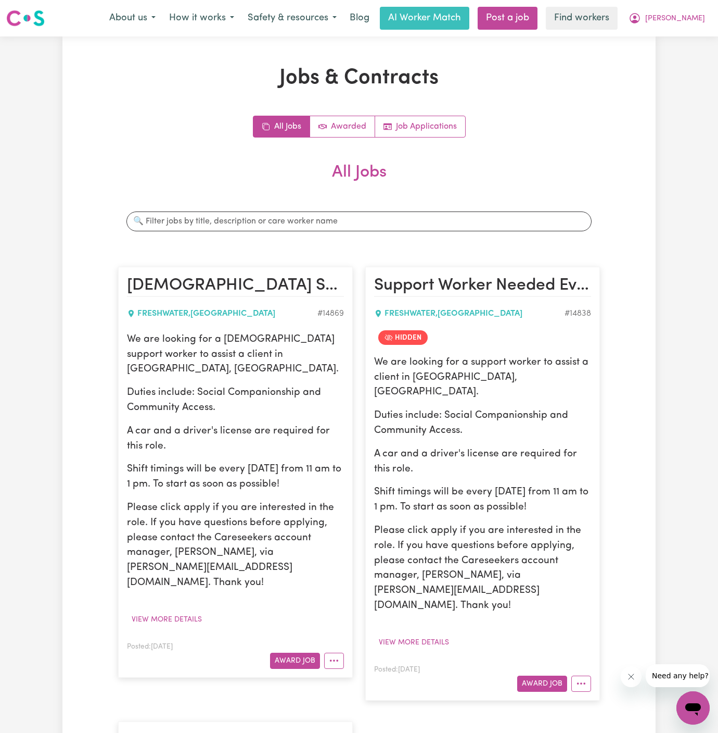
click at [553, 33] on nav "Menu About us How it works Safety & resources Blog AI Worker Match Post a job F…" at bounding box center [359, 18] width 718 height 36
click at [686, 25] on button "[PERSON_NAME]" at bounding box center [667, 18] width 90 height 22
click at [684, 62] on link "Logout" at bounding box center [670, 60] width 82 height 20
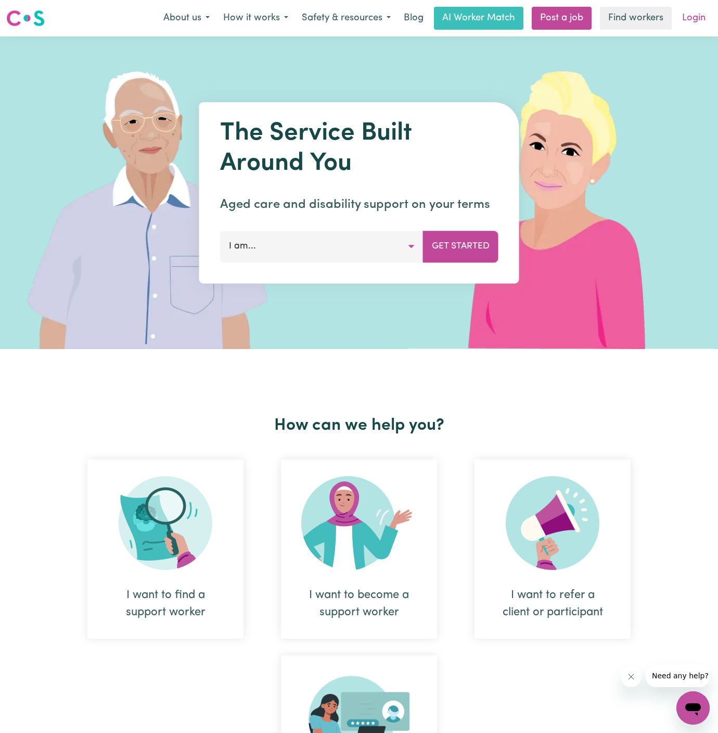
click at [698, 28] on link "Login" at bounding box center [694, 18] width 36 height 23
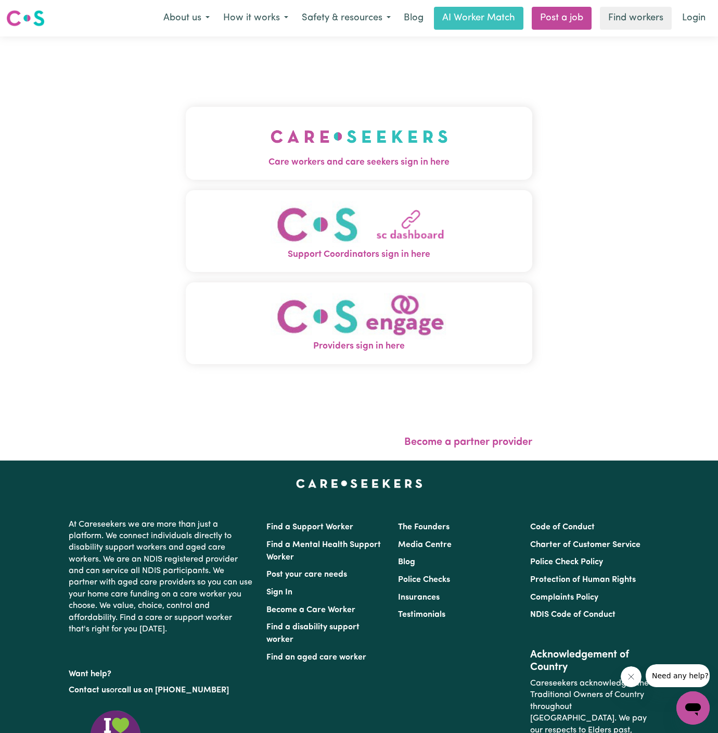
click at [356, 134] on img "Care workers and care seekers sign in here" at bounding box center [360, 136] width 178 height 39
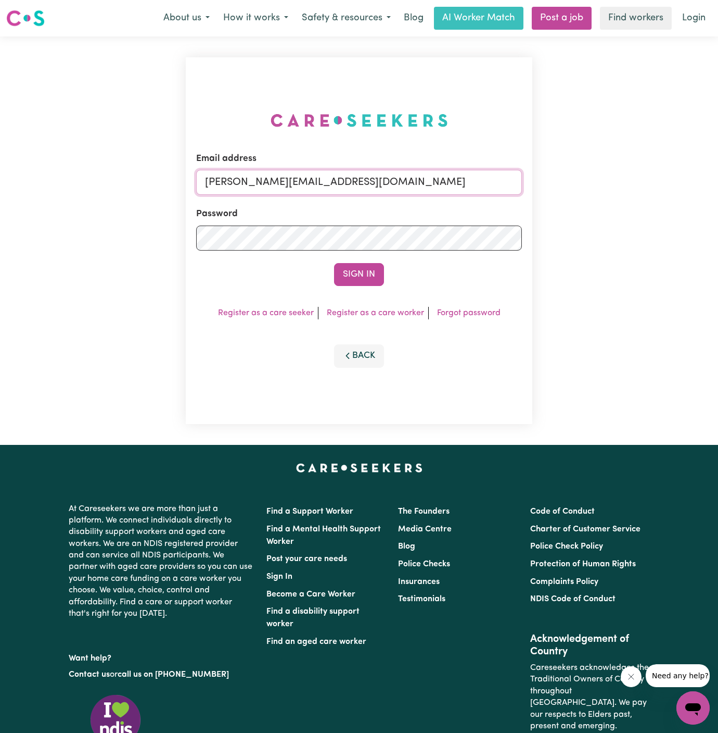
click at [426, 188] on input "[PERSON_NAME][EMAIL_ADDRESS][DOMAIN_NAME]" at bounding box center [359, 182] width 326 height 25
type input "[EMAIL_ADDRESS][DOMAIN_NAME]"
drag, startPoint x: 255, startPoint y: 185, endPoint x: 492, endPoint y: 192, distance: 237.5
click at [492, 192] on input "[EMAIL_ADDRESS][DOMAIN_NAME]" at bounding box center [359, 182] width 326 height 25
click at [605, 105] on div "Email address [EMAIL_ADDRESS][DOMAIN_NAME] Password Sign In Register as a care …" at bounding box center [359, 240] width 718 height 408
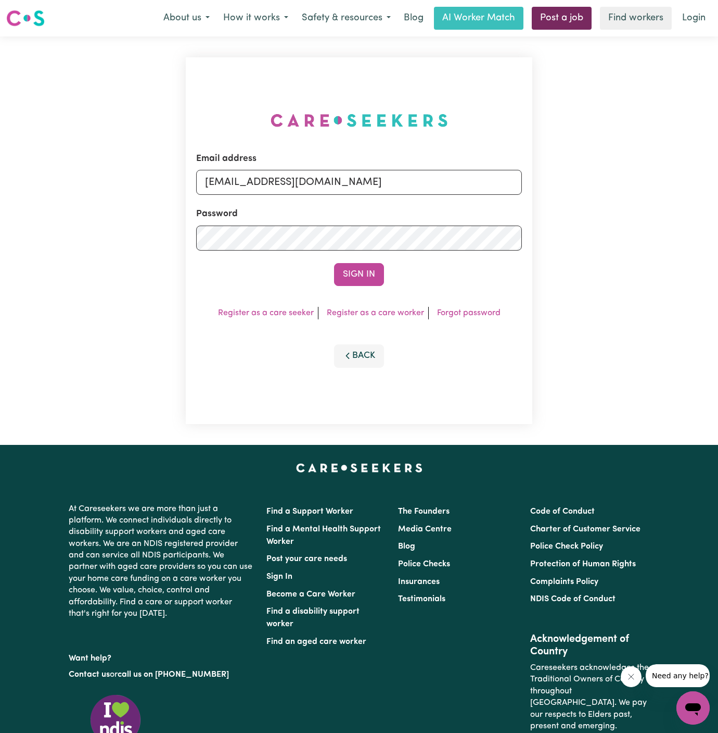
click at [562, 14] on link "Post a job" at bounding box center [562, 18] width 60 height 23
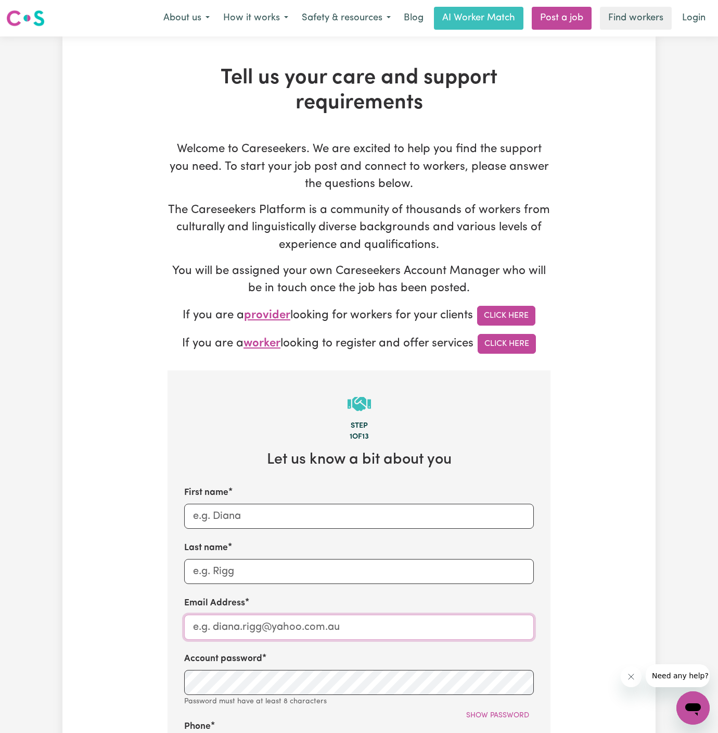
type input "[EMAIL_ADDRESS][DOMAIN_NAME]"
click at [288, 515] on input "First name" at bounding box center [359, 515] width 350 height 25
paste input "[PERSON_NAME]"
click at [244, 512] on input "[PERSON_NAME]" at bounding box center [359, 515] width 350 height 25
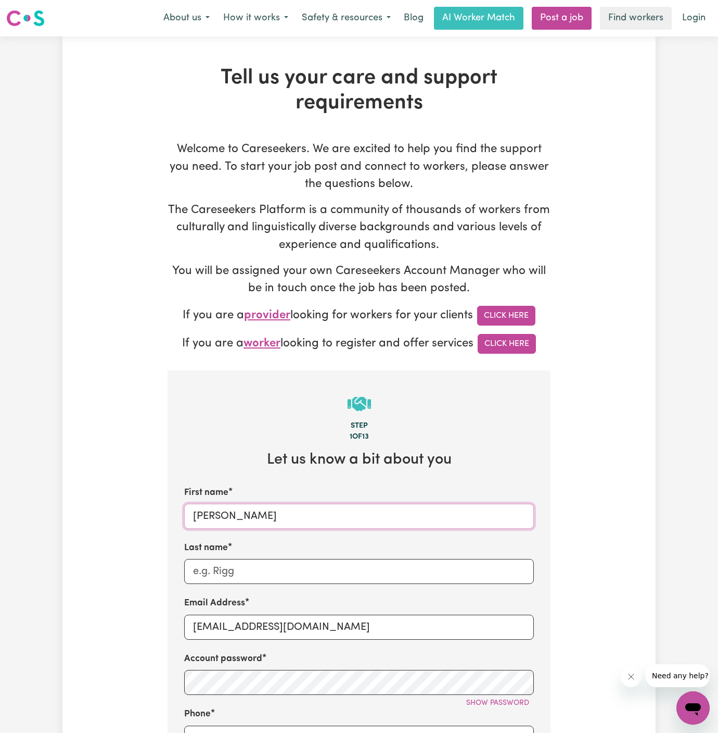
click at [244, 512] on input "[PERSON_NAME]" at bounding box center [359, 515] width 350 height 25
type input "[PERSON_NAME]"
click at [261, 581] on input "Last name" at bounding box center [359, 571] width 350 height 25
paste input "[PERSON_NAME]"
type input "[PERSON_NAME]"
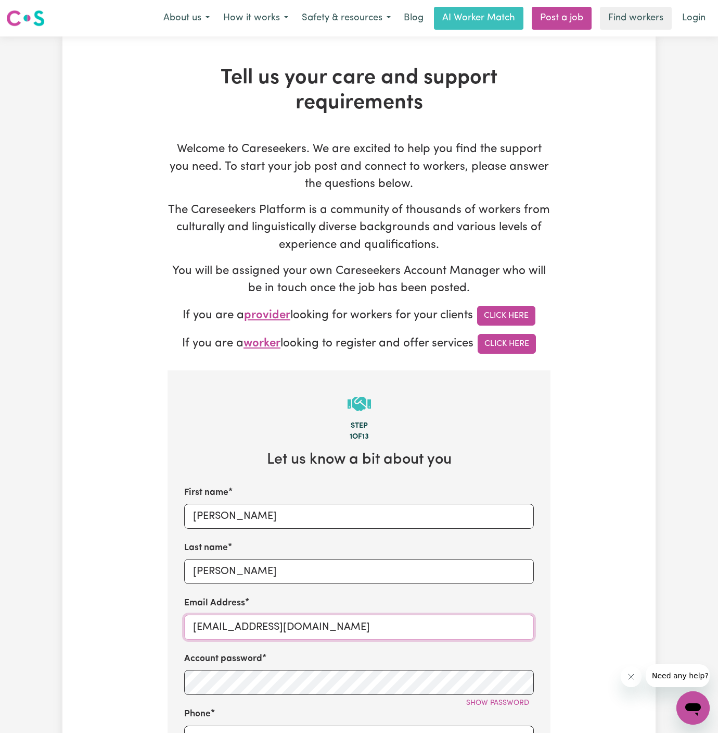
drag, startPoint x: 314, startPoint y: 627, endPoint x: 580, endPoint y: 627, distance: 265.5
click at [580, 627] on div "Tell us your care and support requirements Welcome to Careseekers. We are excit…" at bounding box center [359, 629] width 594 height 1127
click at [259, 630] on input "[EMAIL_ADDRESS][DOMAIN_NAME]" at bounding box center [359, 626] width 350 height 25
drag, startPoint x: 464, startPoint y: 563, endPoint x: 367, endPoint y: 655, distance: 133.7
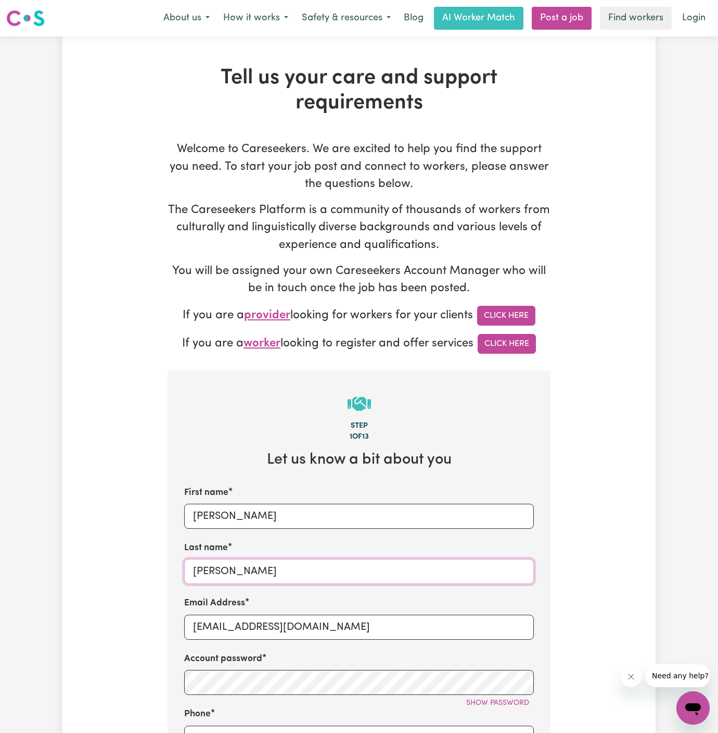
click at [414, 589] on div "First name [PERSON_NAME] name [PERSON_NAME] Email Address [EMAIL_ADDRESS][DOMAI…" at bounding box center [359, 701] width 350 height 431
click at [258, 632] on input "[EMAIL_ADDRESS][DOMAIN_NAME]" at bounding box center [359, 626] width 350 height 25
paste input "PatriciaFornerV"
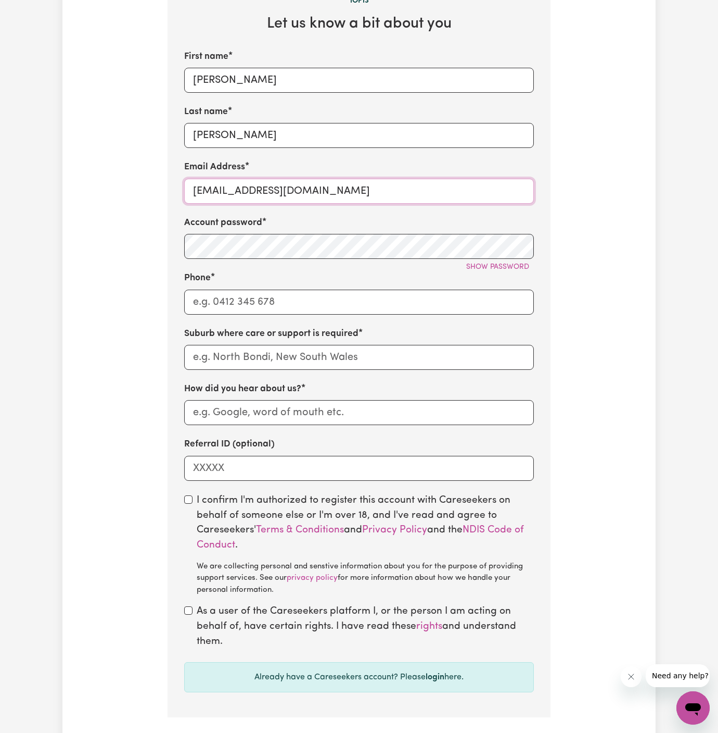
scroll to position [467, 0]
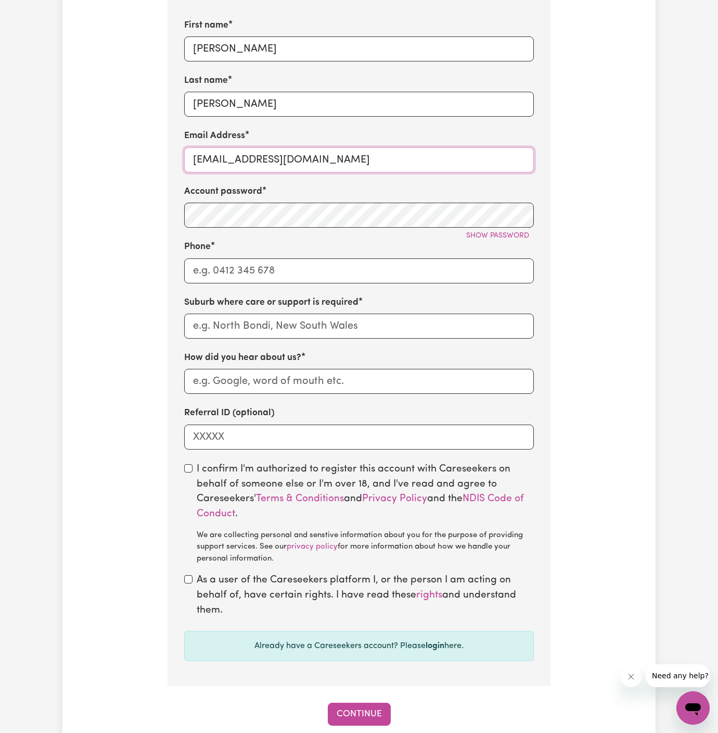
type input "[EMAIL_ADDRESS][DOMAIN_NAME]"
click at [270, 266] on input "Phone" at bounding box center [359, 270] width 350 height 25
type input "1300765465"
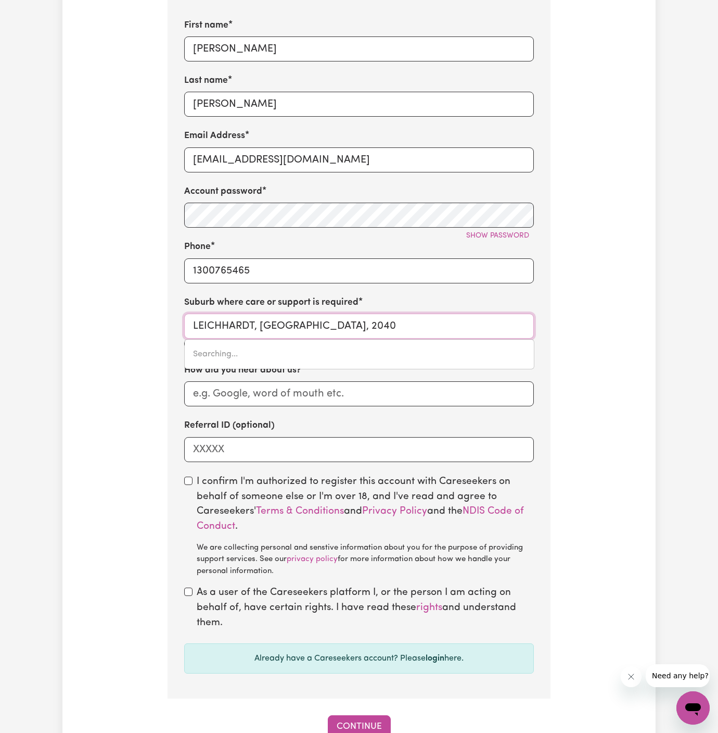
click at [305, 320] on input "LEICHHARDT, [GEOGRAPHIC_DATA], 2040" at bounding box center [359, 325] width 350 height 25
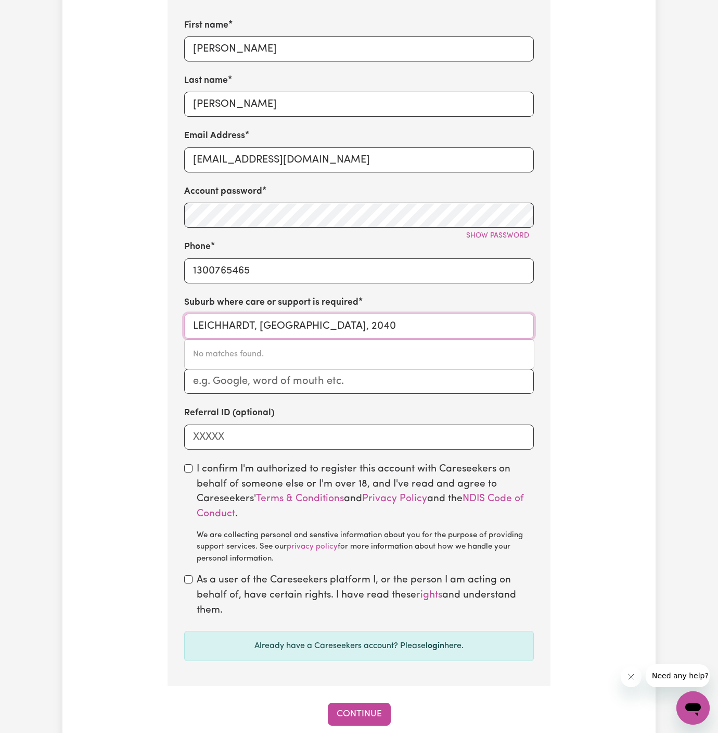
click at [309, 326] on input "LEICHHARDT, [GEOGRAPHIC_DATA], 2040" at bounding box center [359, 325] width 350 height 25
paste input "Cheltanham"
click at [253, 325] on input "Cheltanham" at bounding box center [359, 325] width 350 height 25
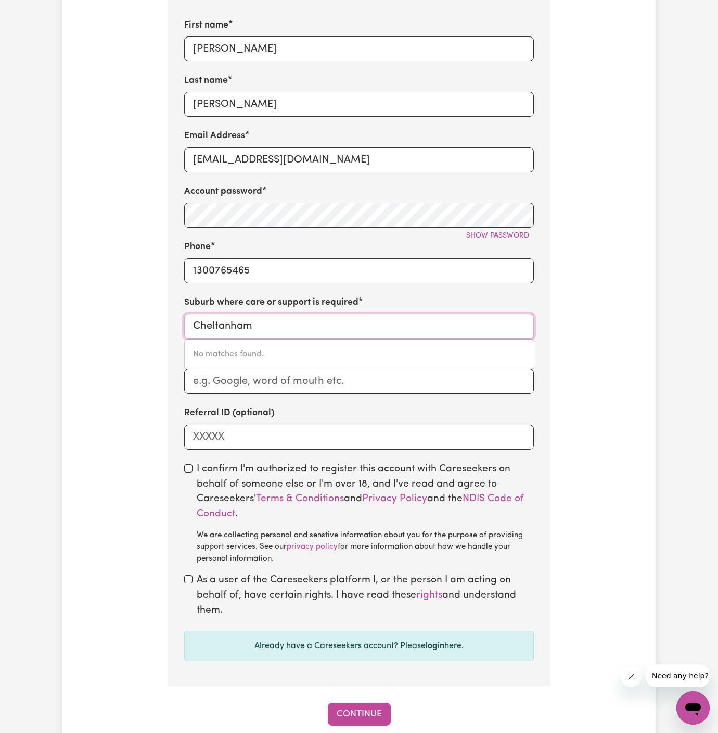
click at [253, 325] on input "Cheltanham" at bounding box center [359, 325] width 350 height 25
click at [261, 316] on input "Cheltanham" at bounding box center [359, 325] width 350 height 25
paste input "e"
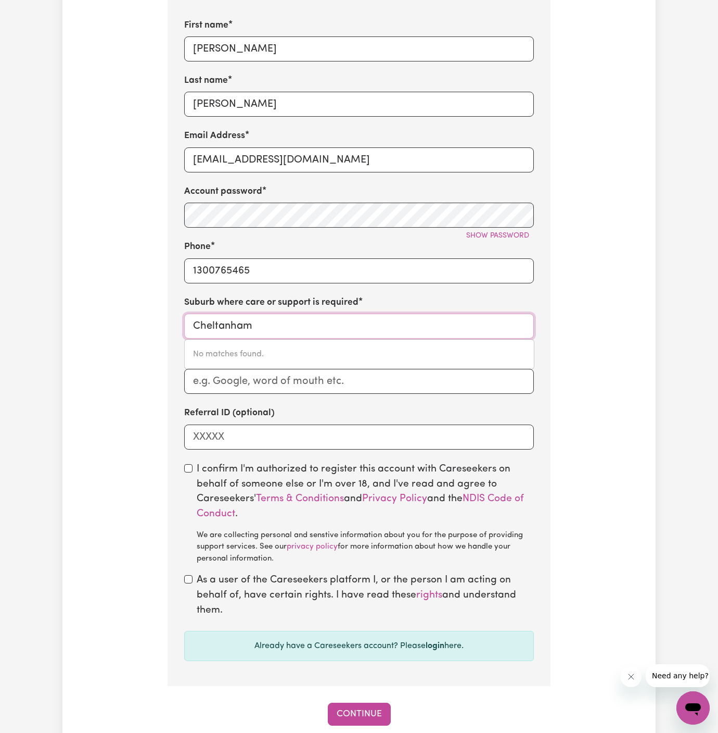
type input "[GEOGRAPHIC_DATA]"
type input "[GEOGRAPHIC_DATA], [GEOGRAPHIC_DATA], 2119"
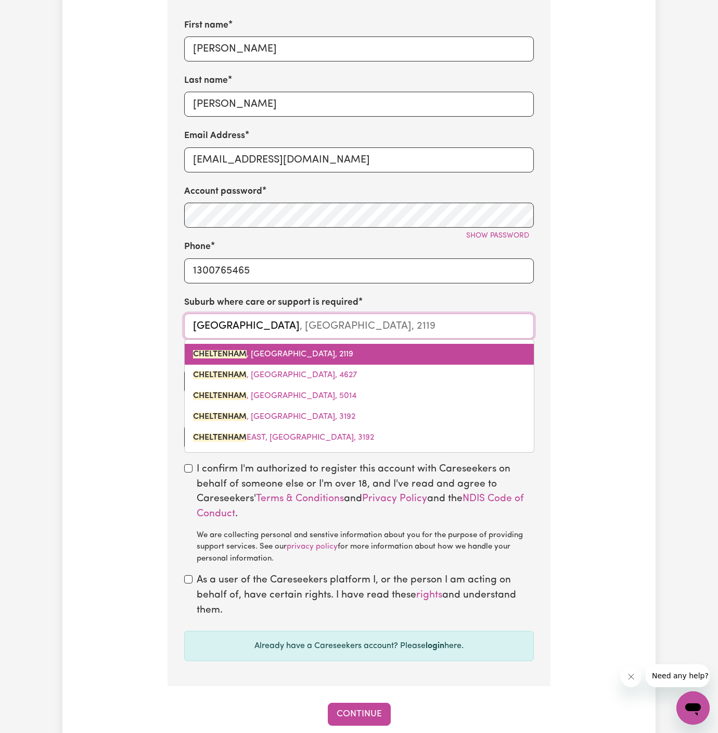
click at [347, 349] on link "[GEOGRAPHIC_DATA] , [GEOGRAPHIC_DATA], 2119" at bounding box center [359, 354] width 349 height 21
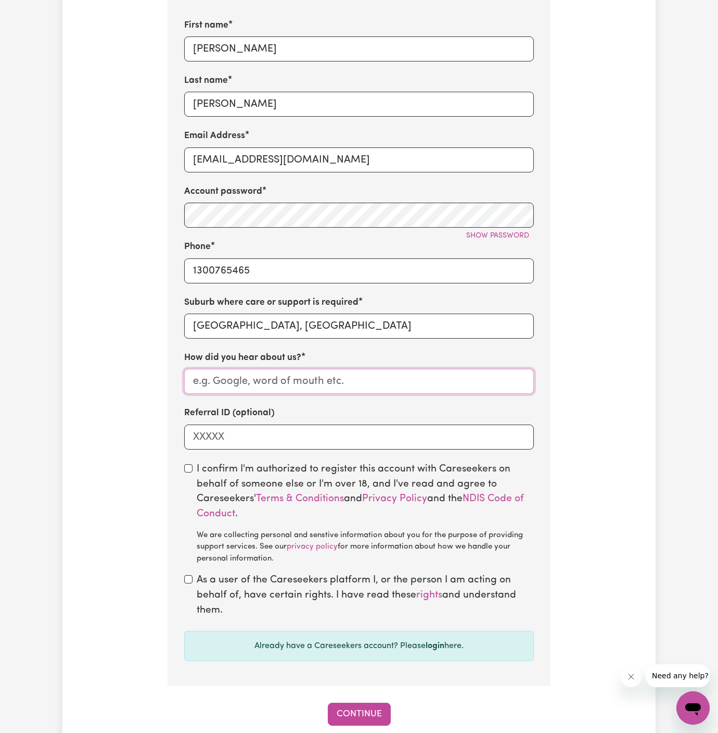
click at [376, 387] on input "How did you hear about us?" at bounding box center [359, 381] width 350 height 25
click at [378, 387] on input "How did you hear about us?" at bounding box center [359, 381] width 350 height 25
click at [254, 384] on input "How did you hear about us?" at bounding box center [359, 381] width 350 height 25
paste input "Vitality Club"
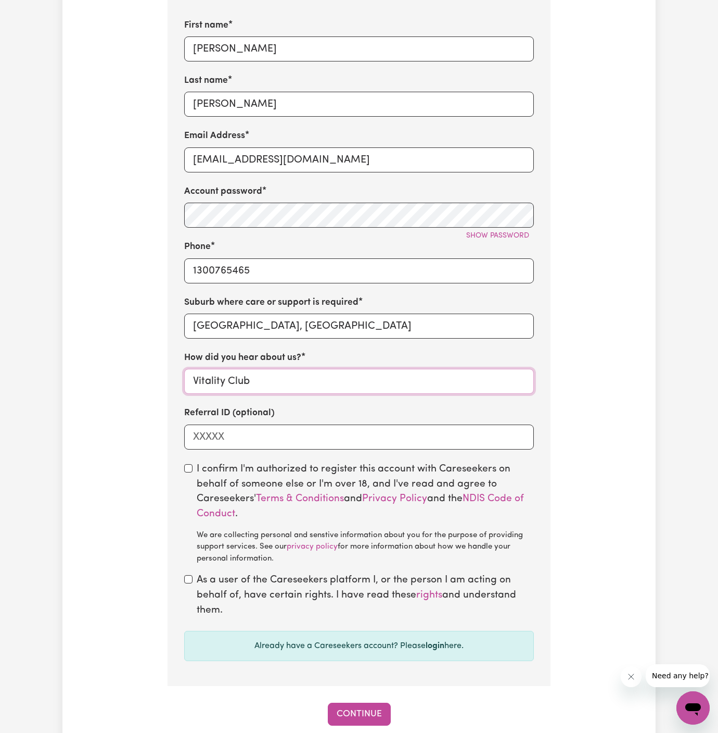
type input "Vitality Club"
click at [191, 469] on input "checkbox" at bounding box center [188, 468] width 8 height 8
checkbox input "true"
click at [194, 575] on div "As a user of the Careseekers platform I, or the person I am acting on behalf of…" at bounding box center [359, 595] width 350 height 45
click at [193, 575] on div "As a user of the Careseekers platform I, or the person I am acting on behalf of…" at bounding box center [359, 595] width 350 height 45
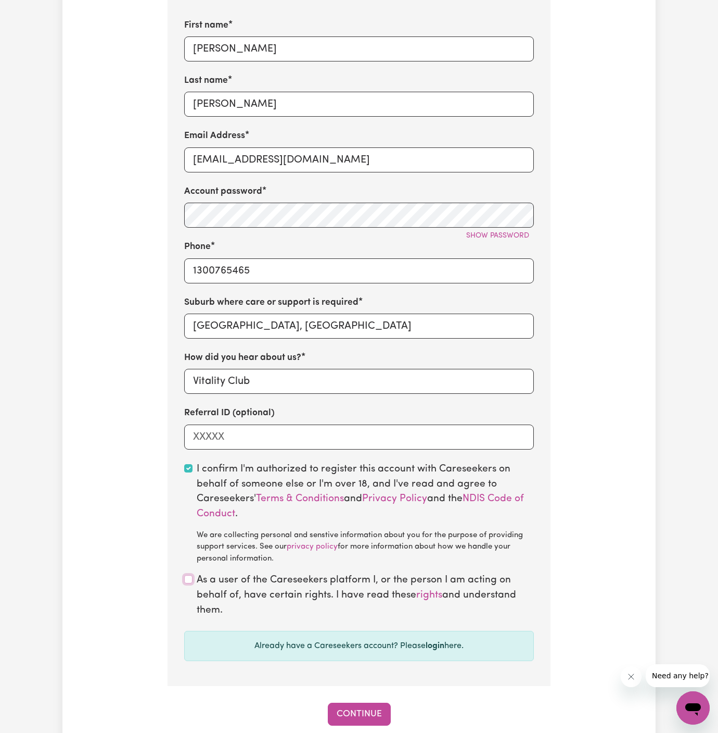
click at [188, 579] on input "checkbox" at bounding box center [188, 579] width 8 height 8
checkbox input "true"
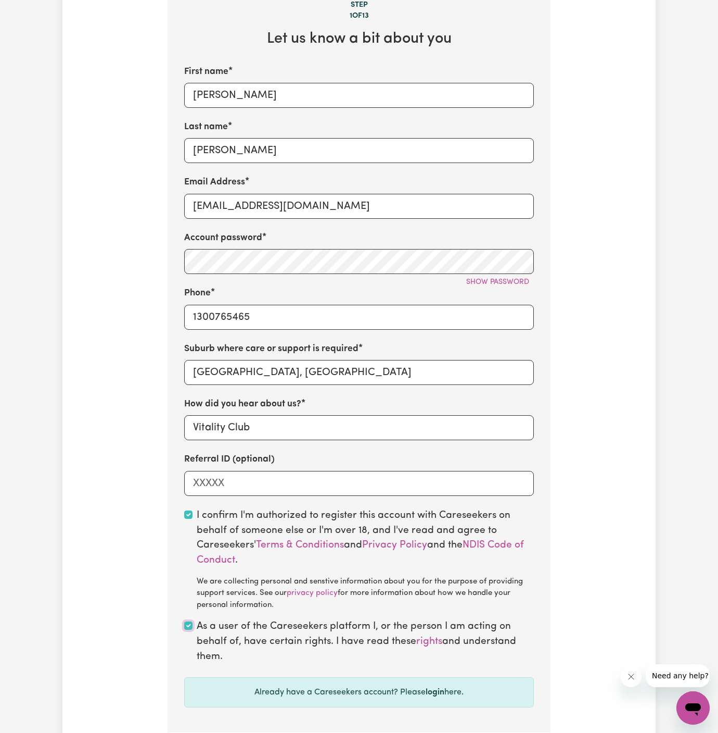
scroll to position [415, 0]
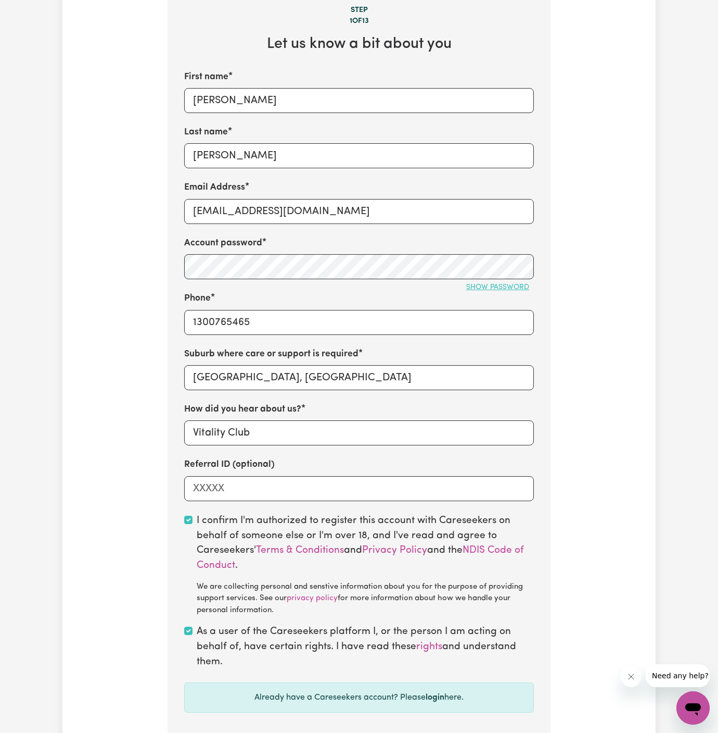
click at [491, 293] on button "Show password" at bounding box center [498, 287] width 72 height 16
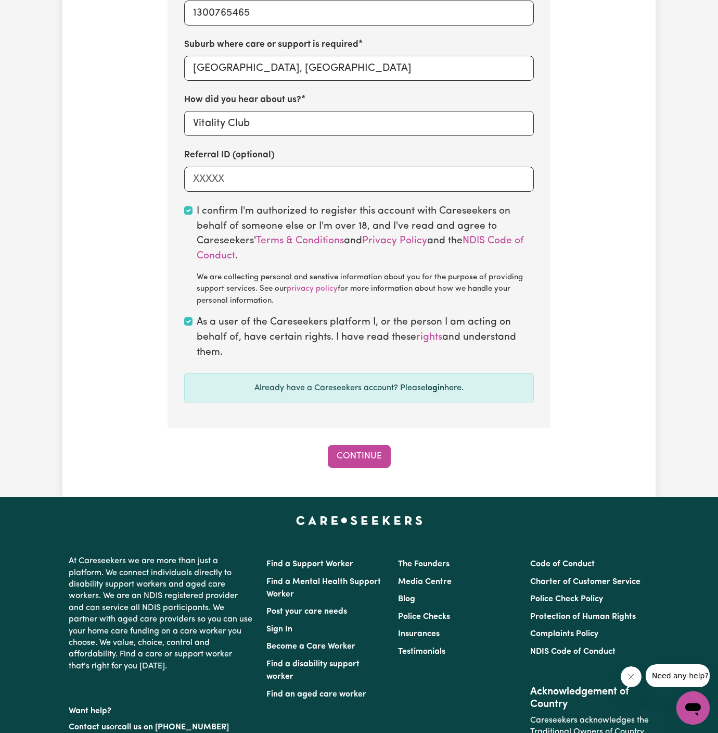
scroll to position [760, 0]
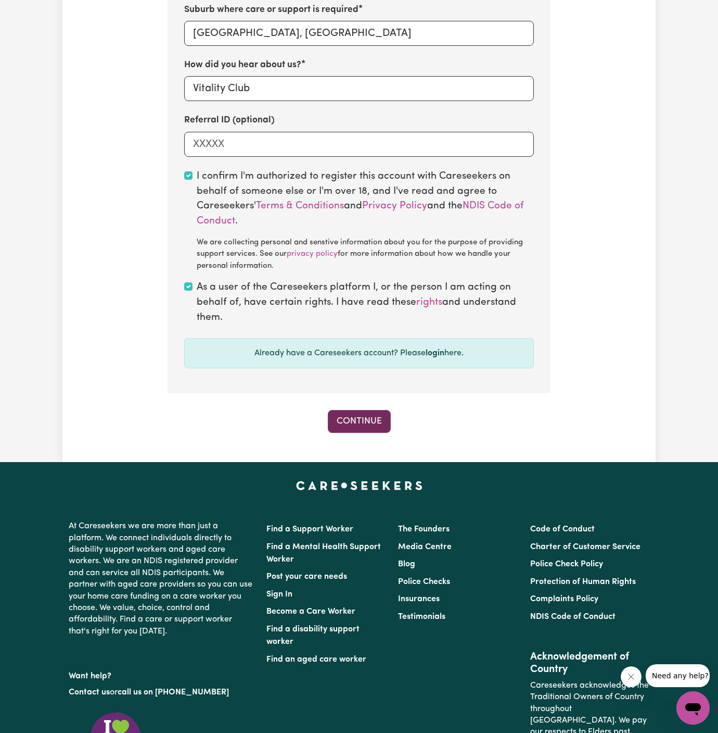
click at [369, 416] on button "Continue" at bounding box center [359, 421] width 63 height 23
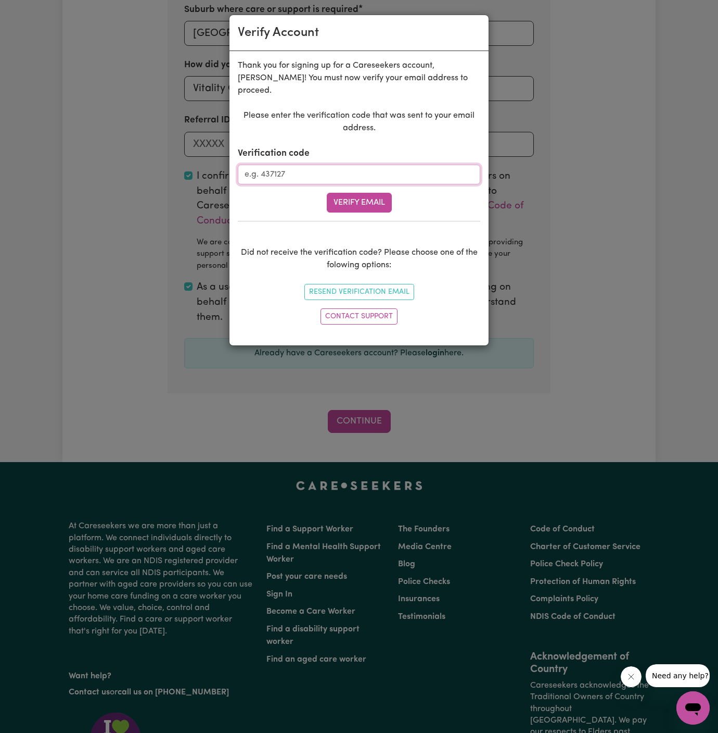
click at [314, 170] on input "Verification code" at bounding box center [359, 175] width 243 height 20
paste input "342583"
type input "342583"
click at [366, 201] on div "Please enter the verification code that was sent to your email address. Verific…" at bounding box center [359, 218] width 243 height 219
click at [364, 193] on button "Verify Email" at bounding box center [359, 203] width 65 height 20
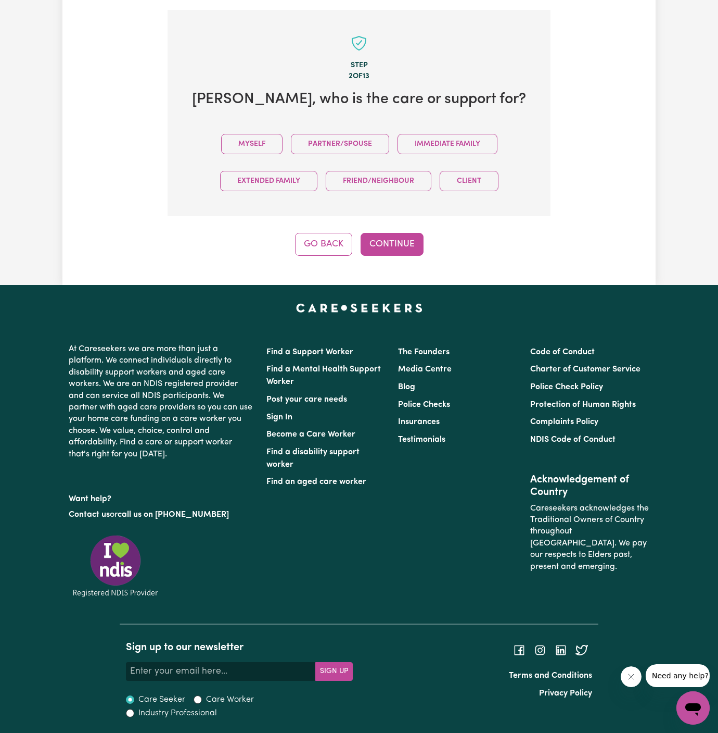
scroll to position [358, 0]
